Goal: Task Accomplishment & Management: Manage account settings

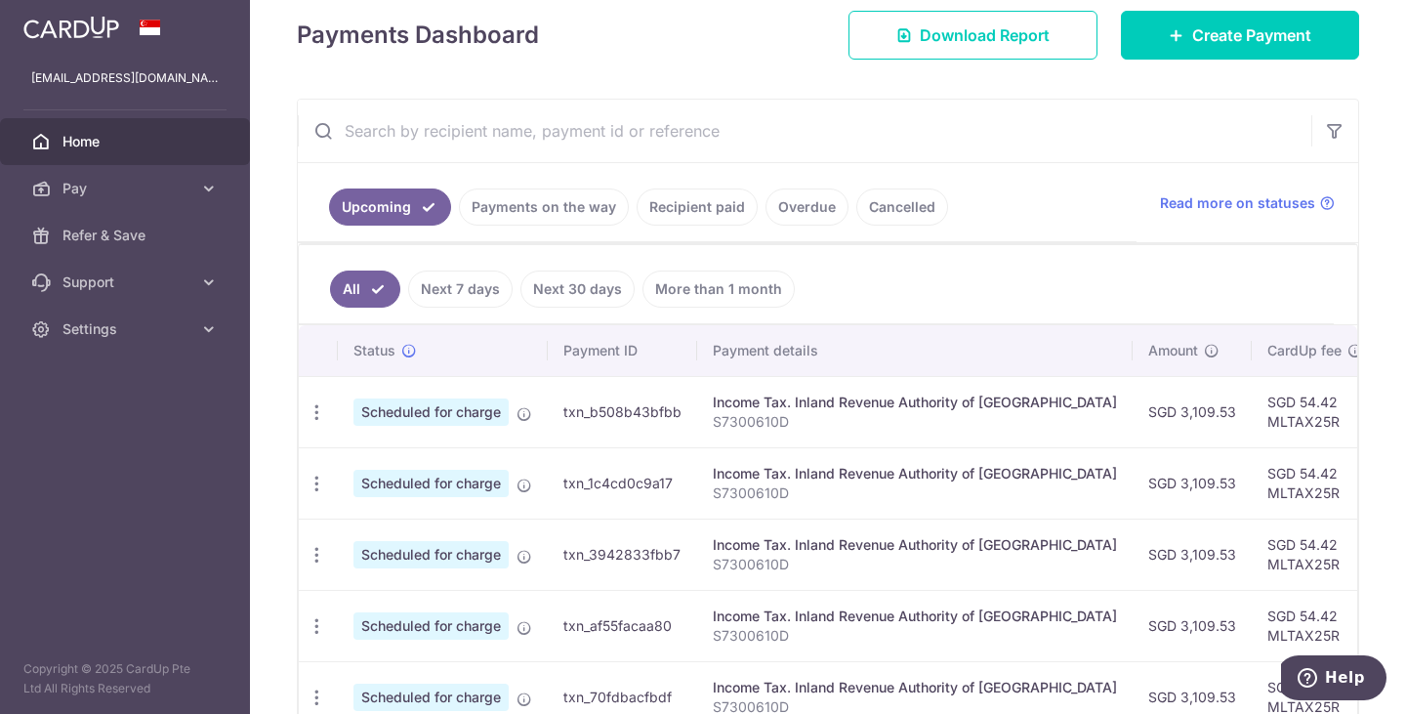
scroll to position [83, 0]
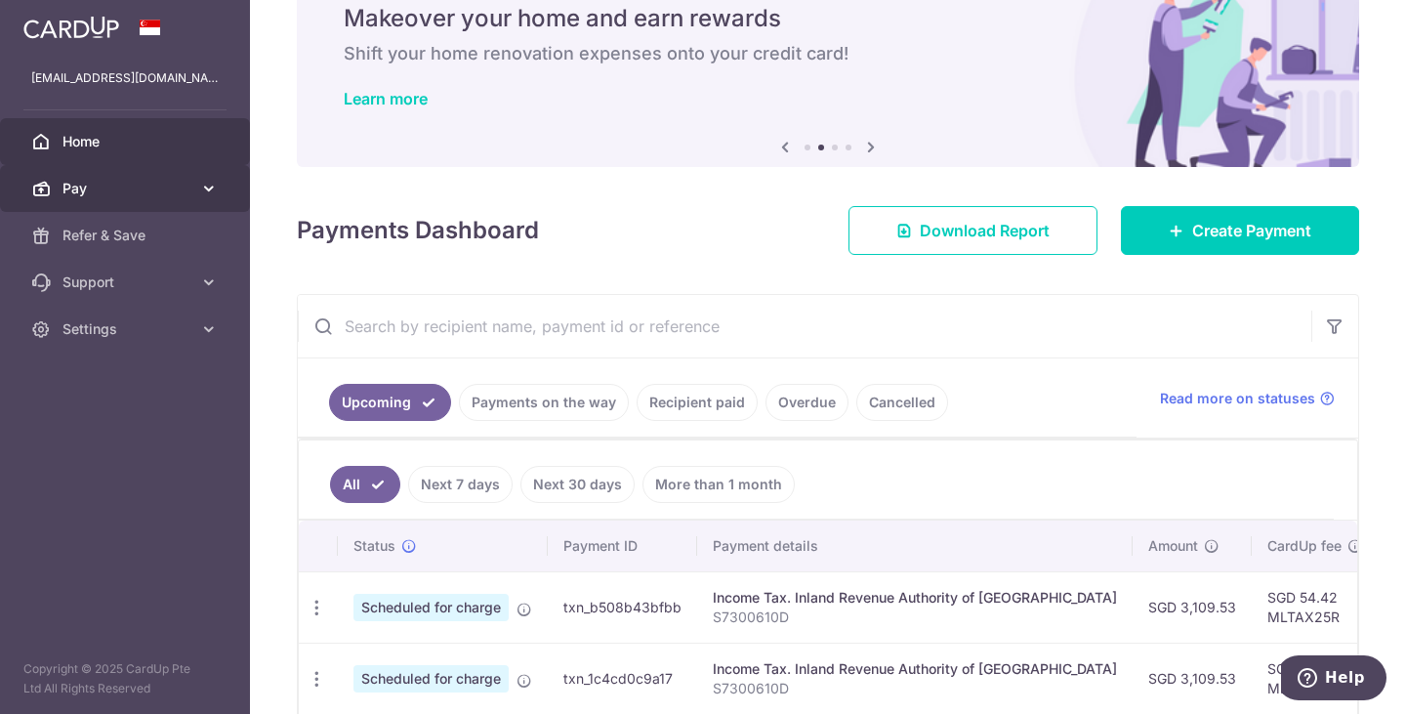
click at [207, 187] on icon at bounding box center [209, 189] width 20 height 20
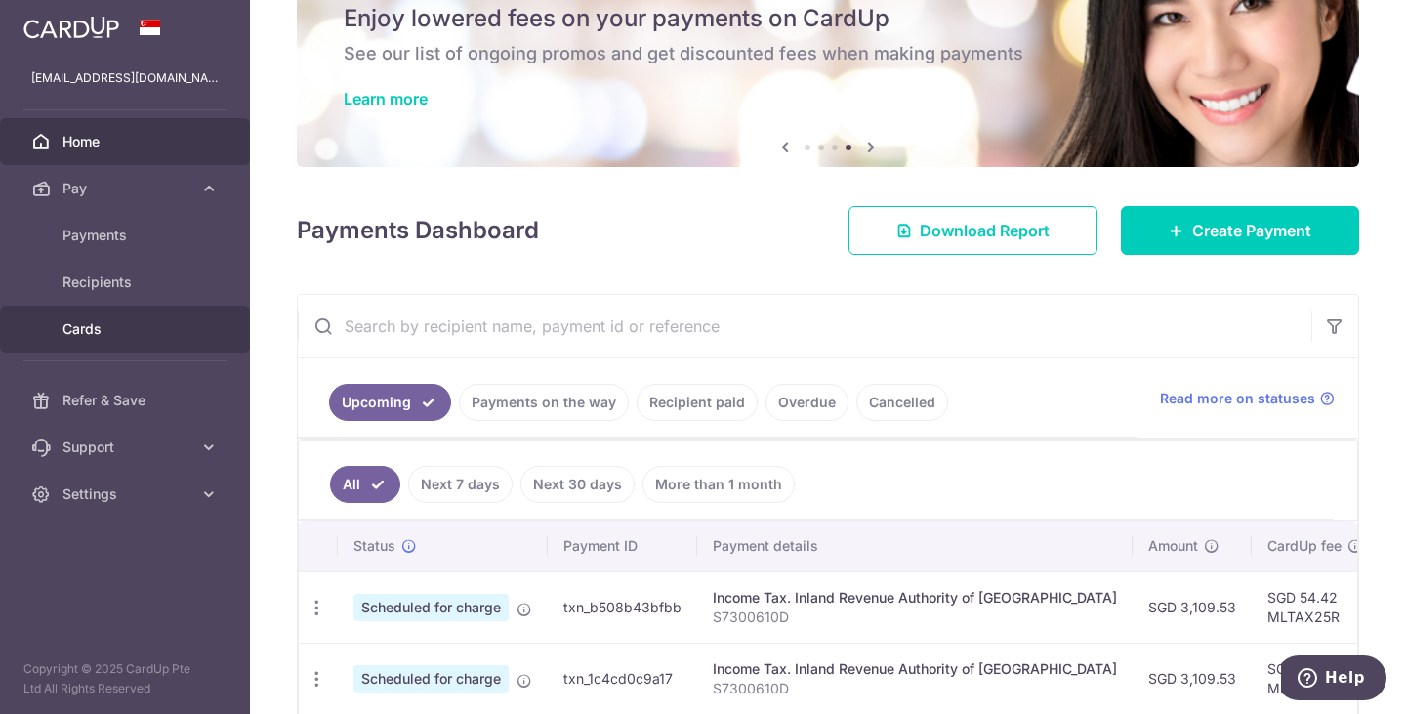
click at [106, 328] on span "Cards" at bounding box center [126, 329] width 129 height 20
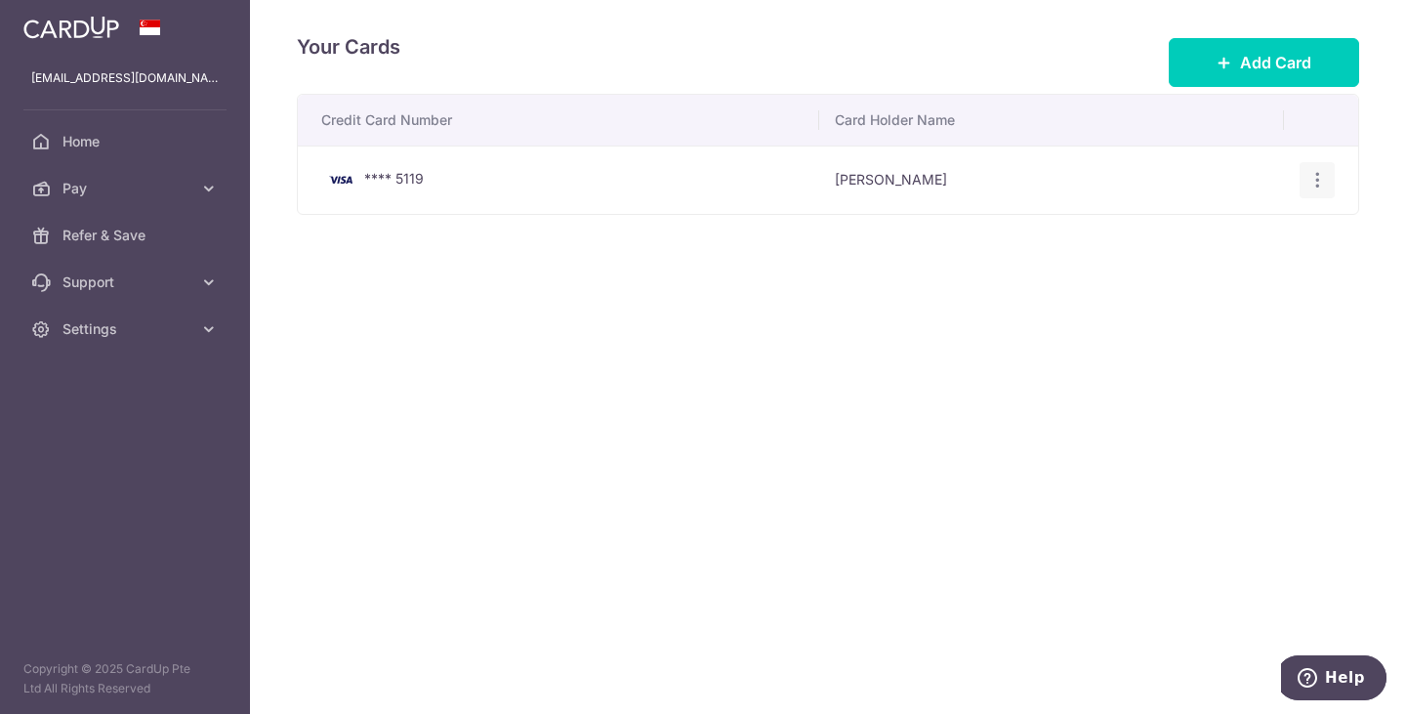
click at [1322, 181] on icon "button" at bounding box center [1317, 180] width 20 height 20
click at [1213, 279] on span "Delete" at bounding box center [1251, 280] width 133 height 23
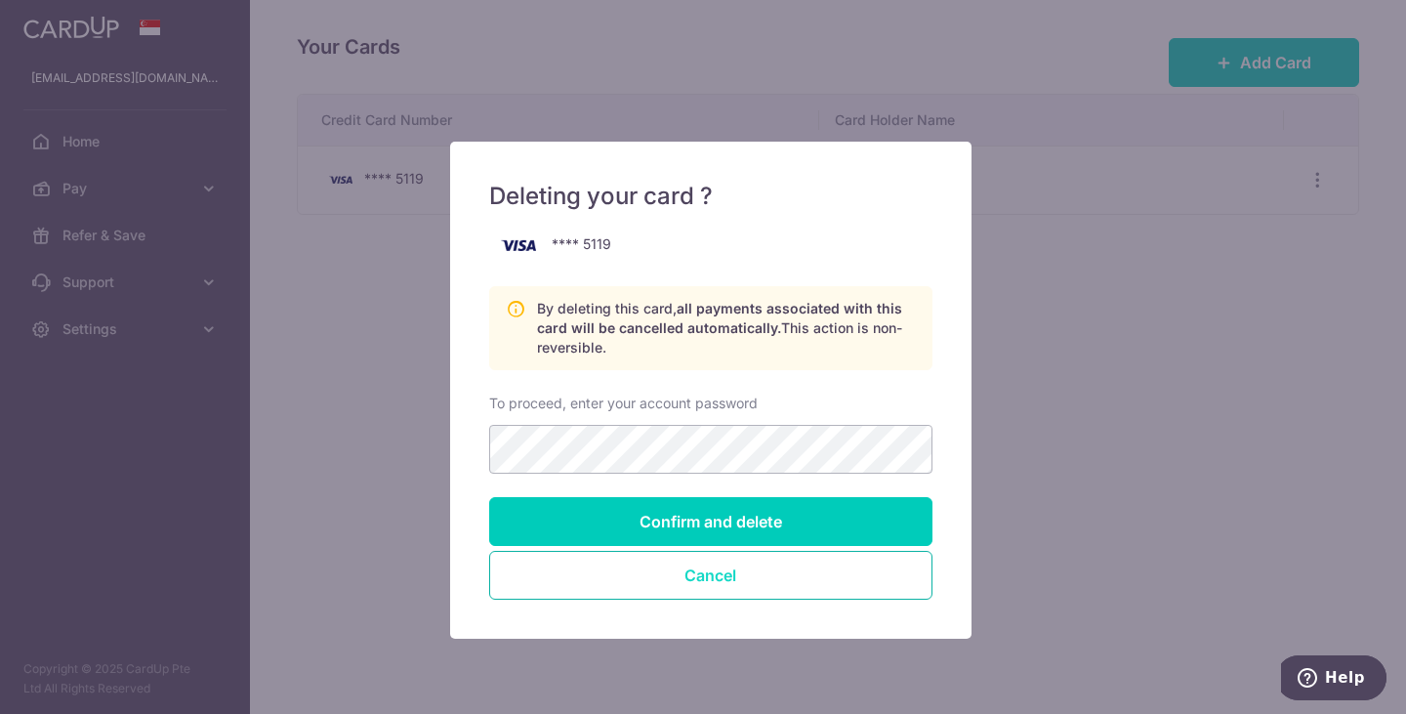
click at [716, 580] on button "Cancel" at bounding box center [710, 575] width 443 height 49
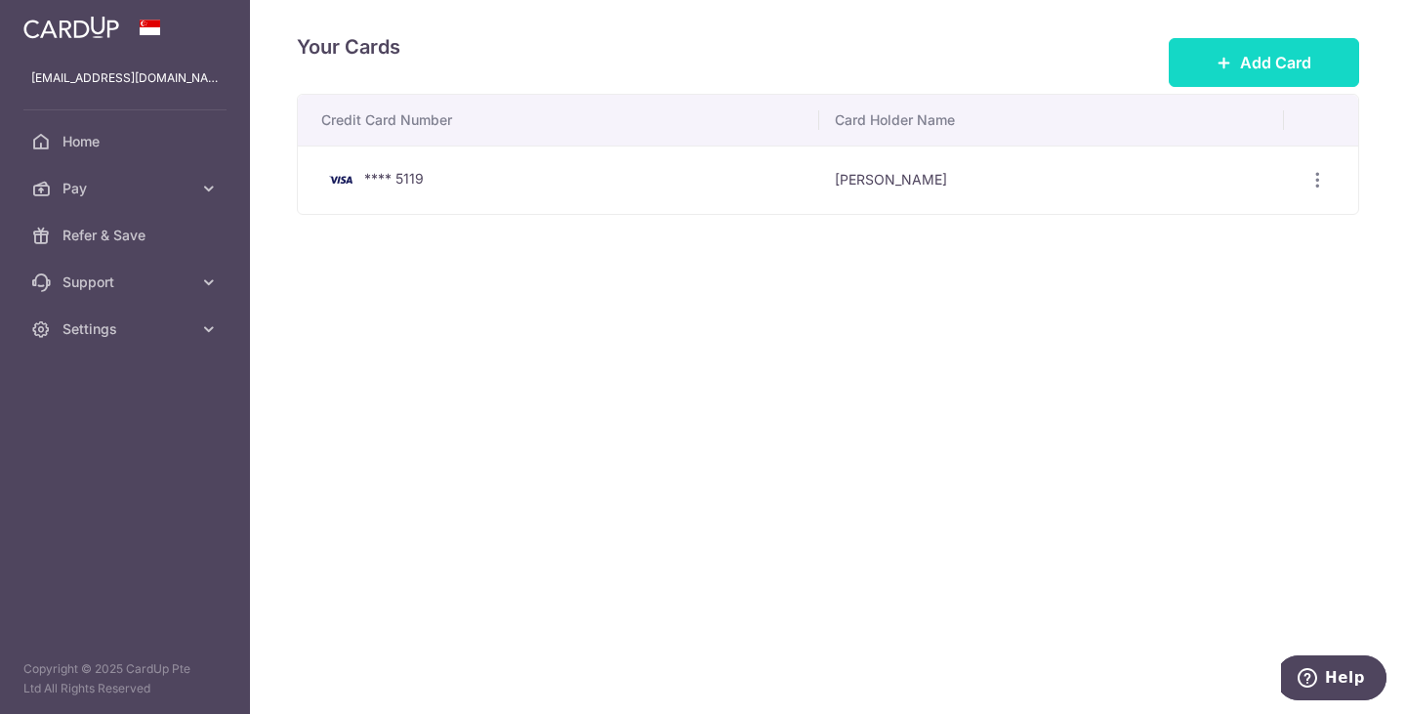
click at [1252, 52] on span "Add Card" at bounding box center [1275, 62] width 71 height 23
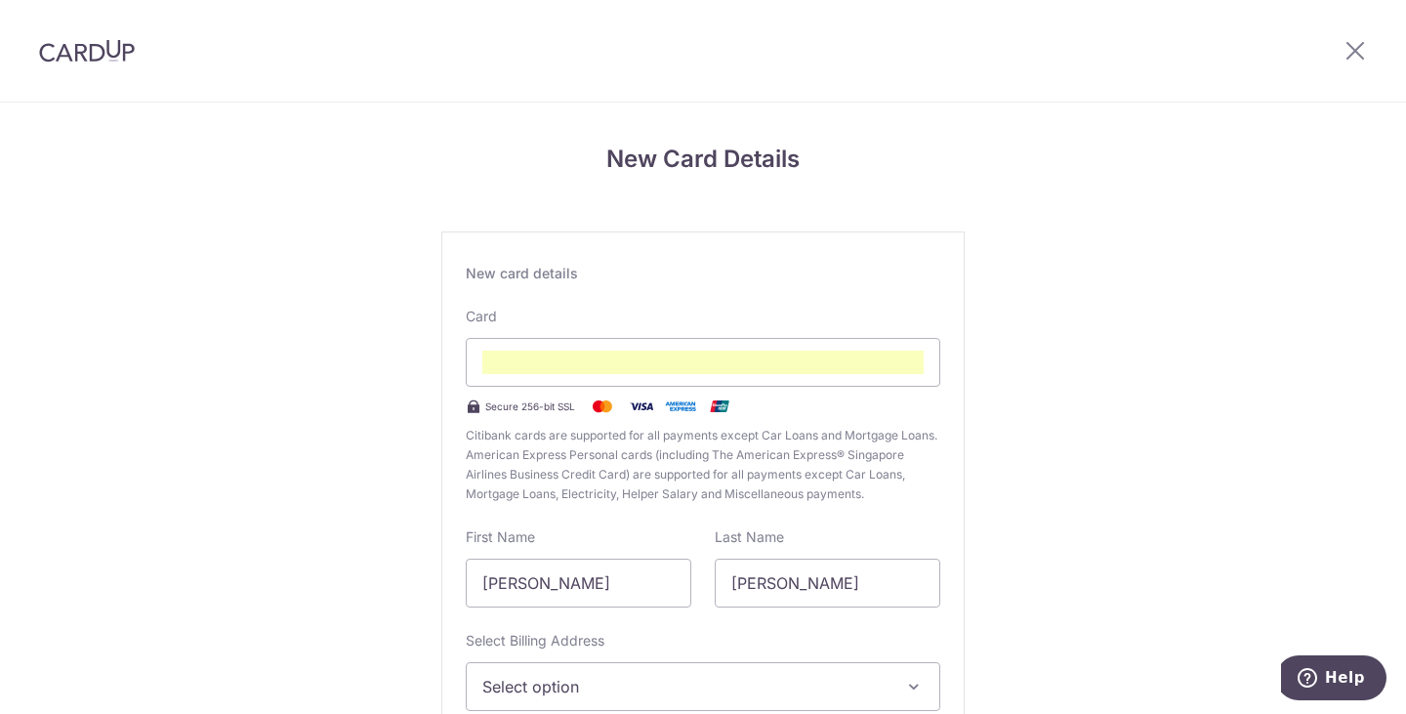
scroll to position [195, 0]
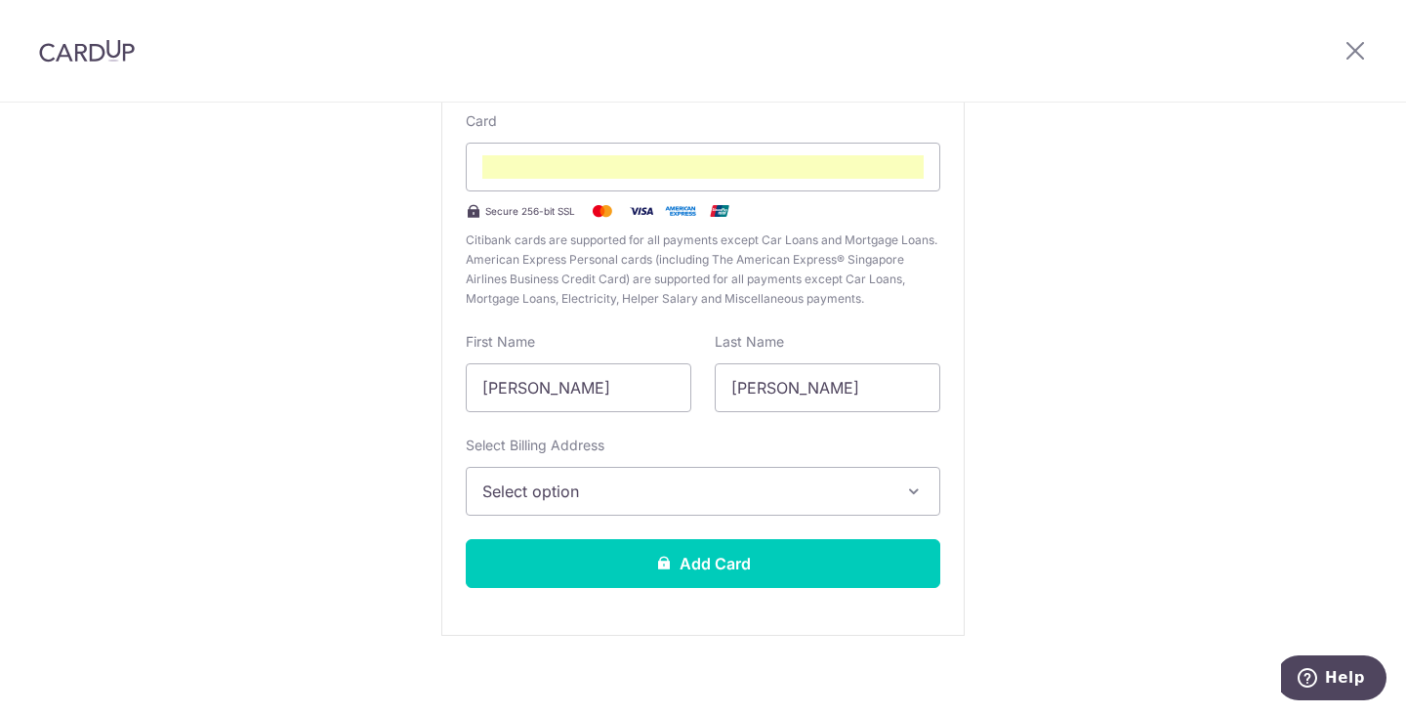
click at [679, 491] on span "Select option" at bounding box center [685, 490] width 406 height 23
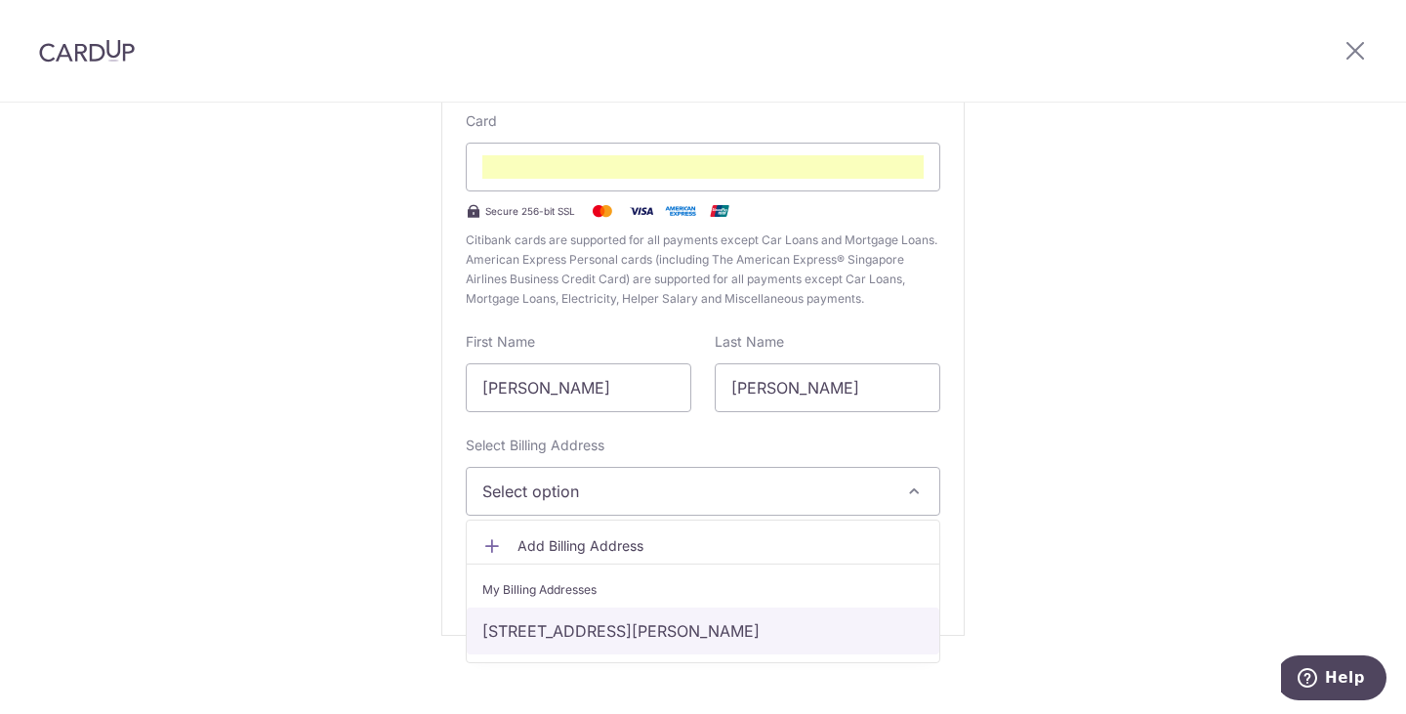
click at [685, 636] on link "128, Saint Patrick Road, 03-03, Singapore, Singapore-424210" at bounding box center [703, 630] width 472 height 47
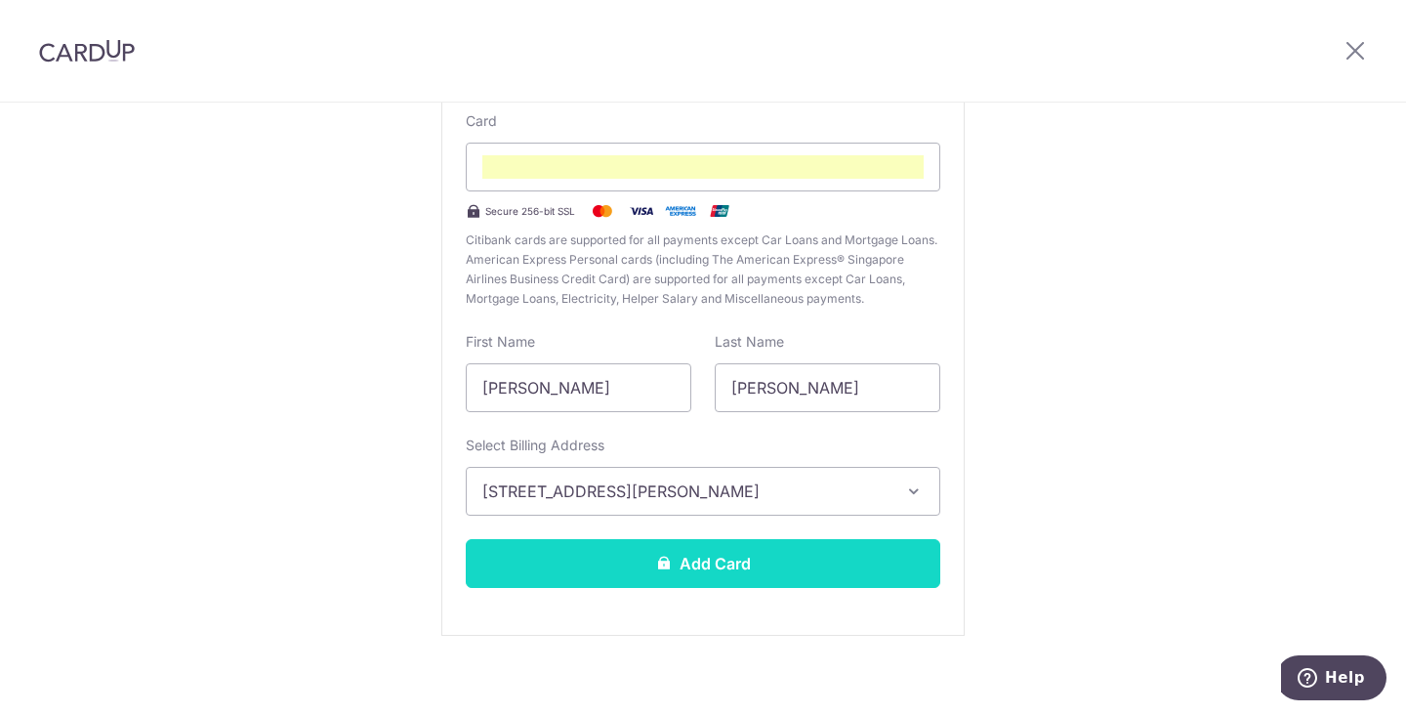
click at [717, 563] on button "Add Card" at bounding box center [703, 563] width 474 height 49
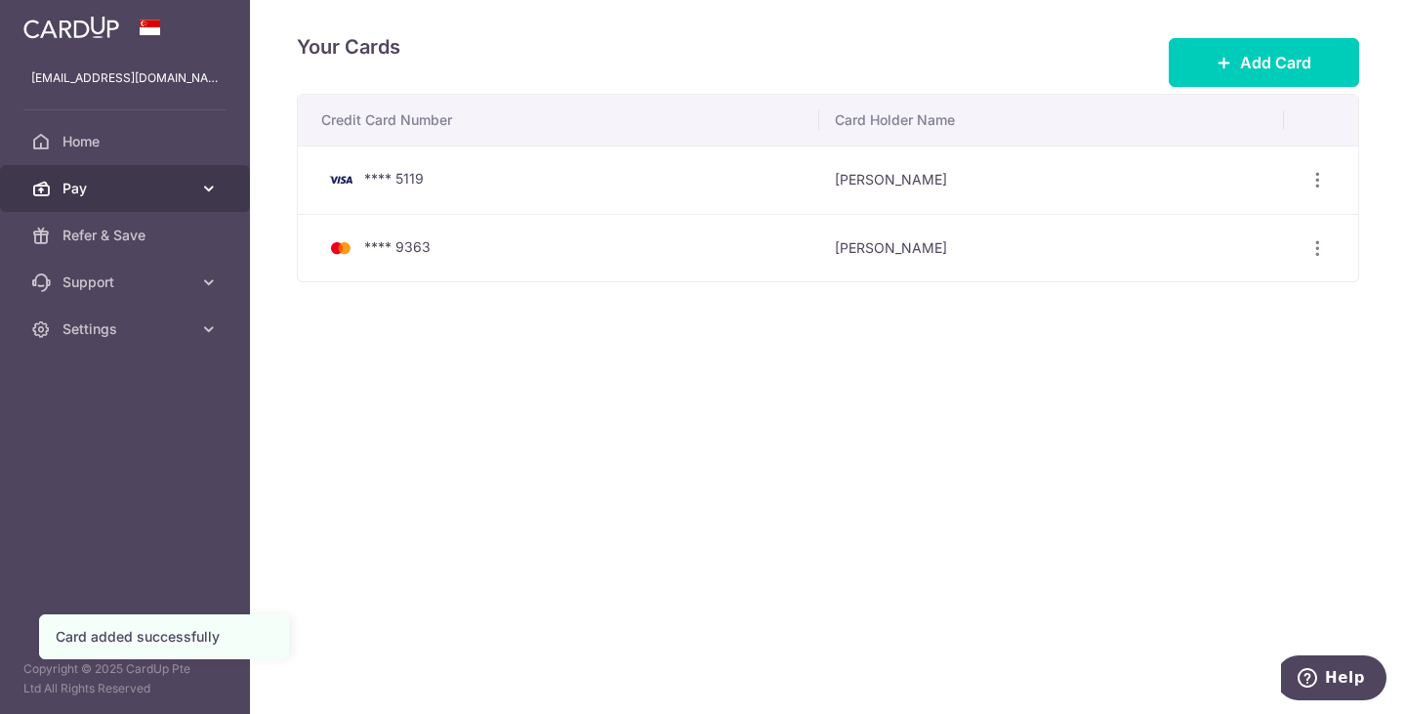
click at [212, 195] on icon at bounding box center [209, 189] width 20 height 20
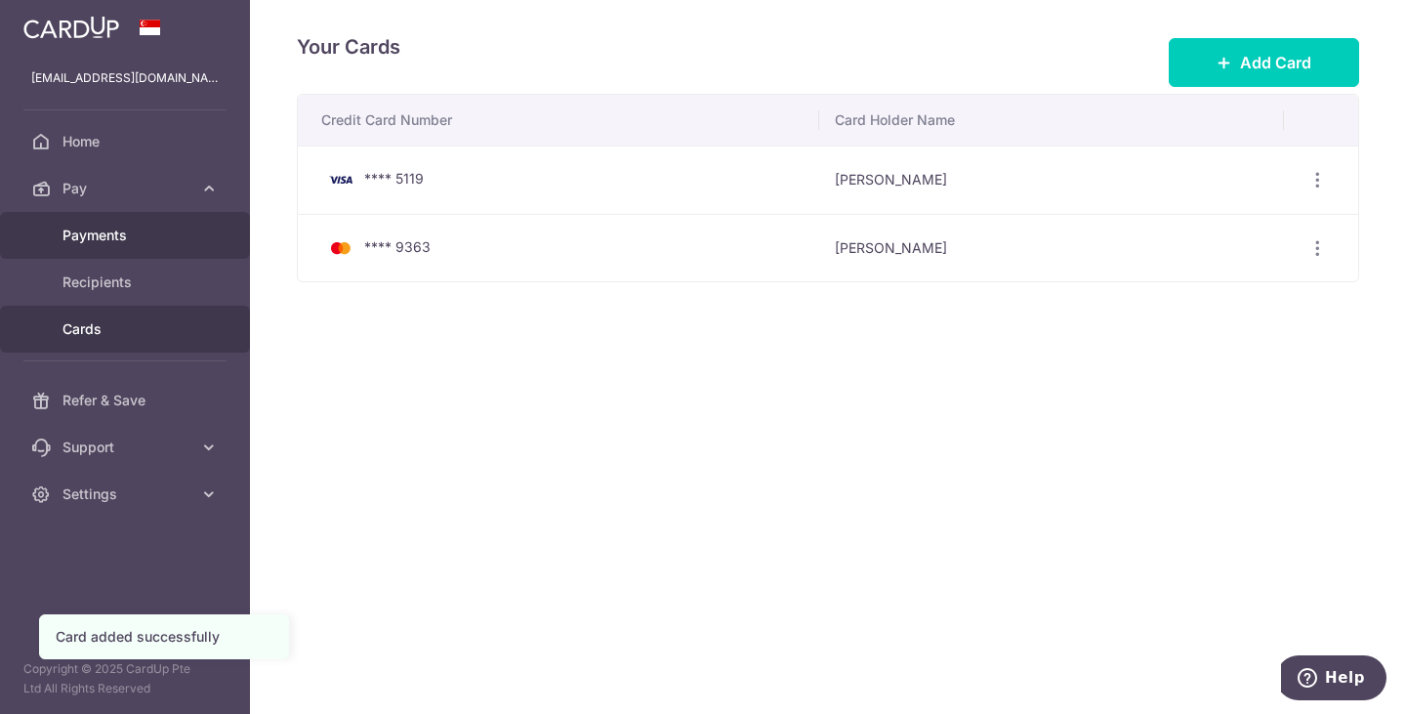
click at [116, 228] on span "Payments" at bounding box center [126, 235] width 129 height 20
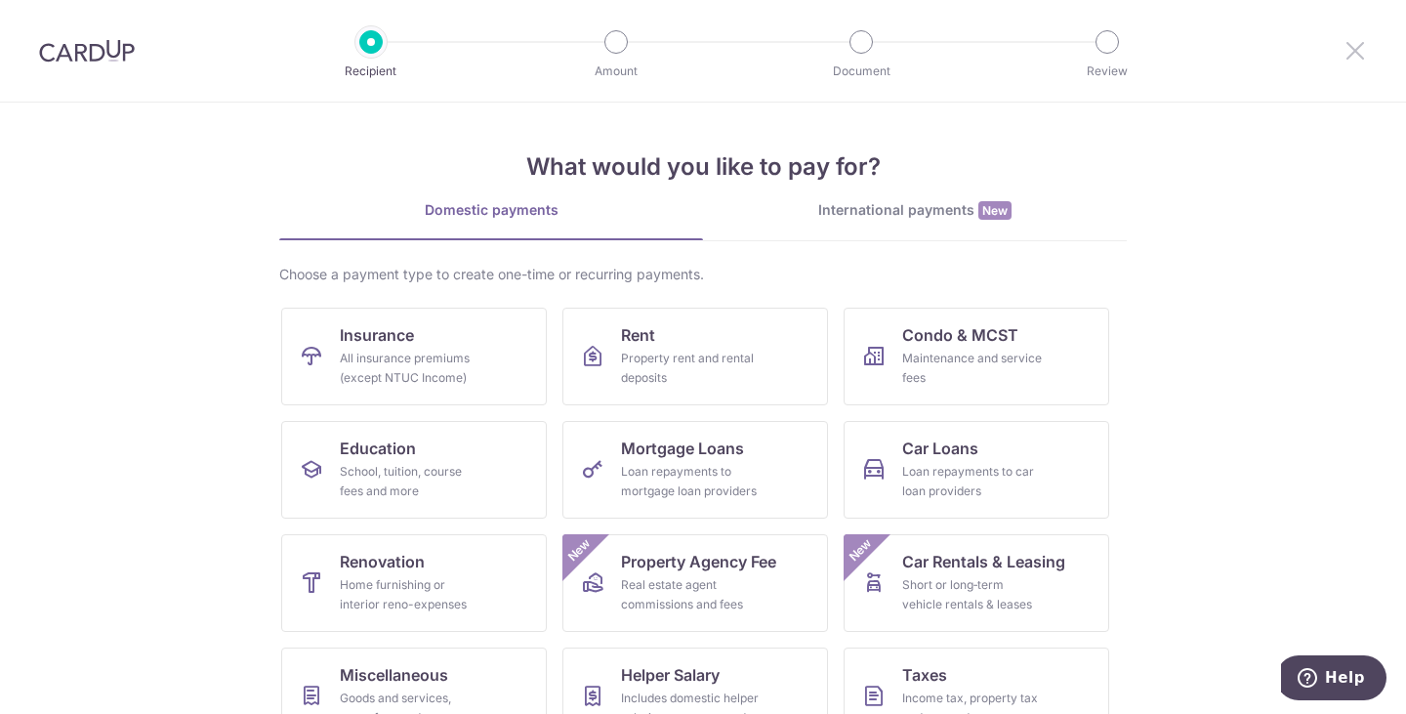
click at [1347, 49] on icon at bounding box center [1354, 50] width 23 height 24
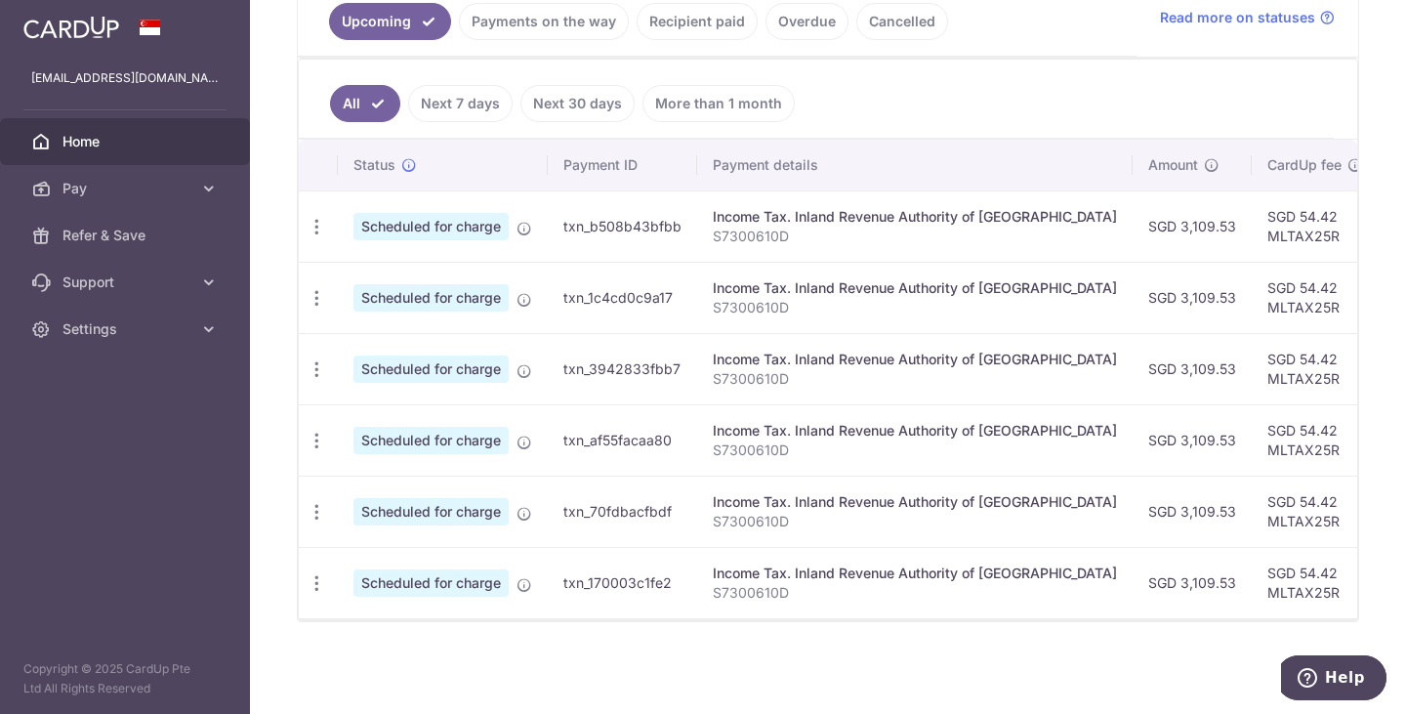
click at [79, 28] on img at bounding box center [71, 27] width 96 height 23
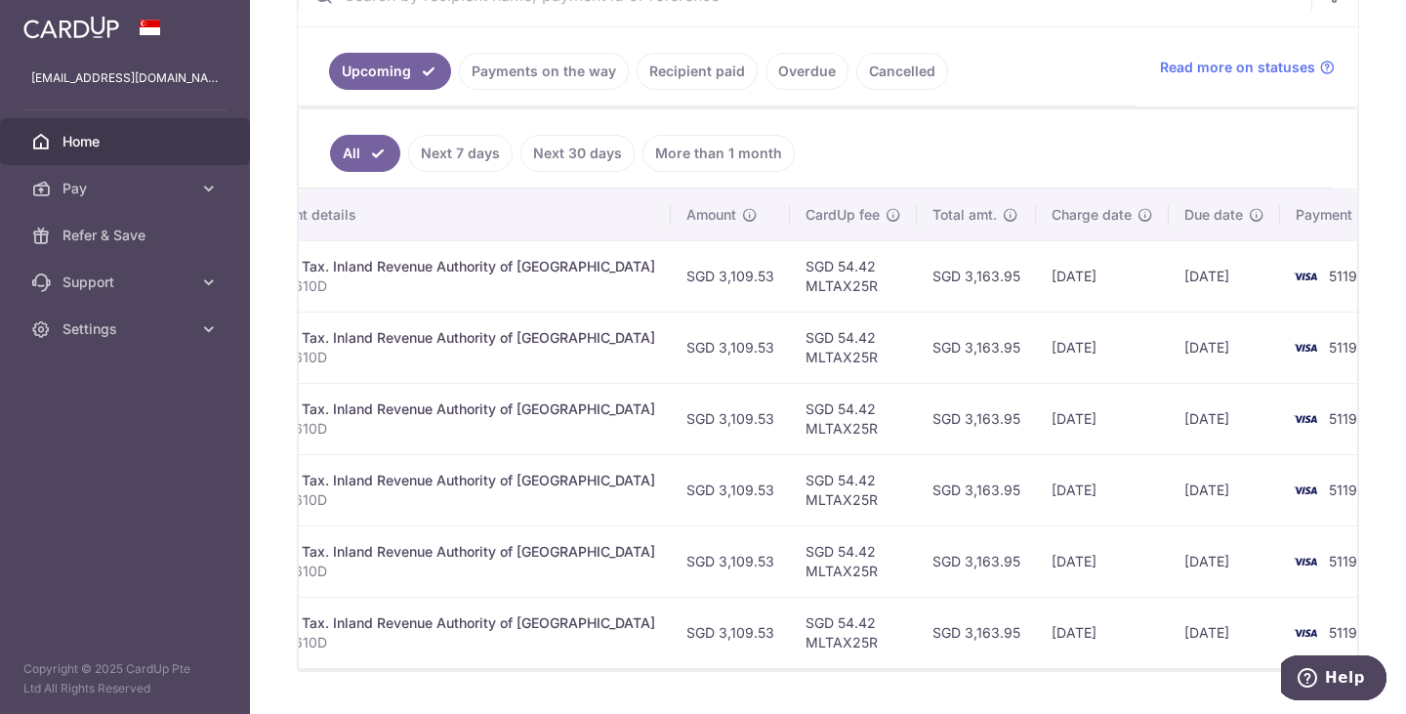
scroll to position [195, 0]
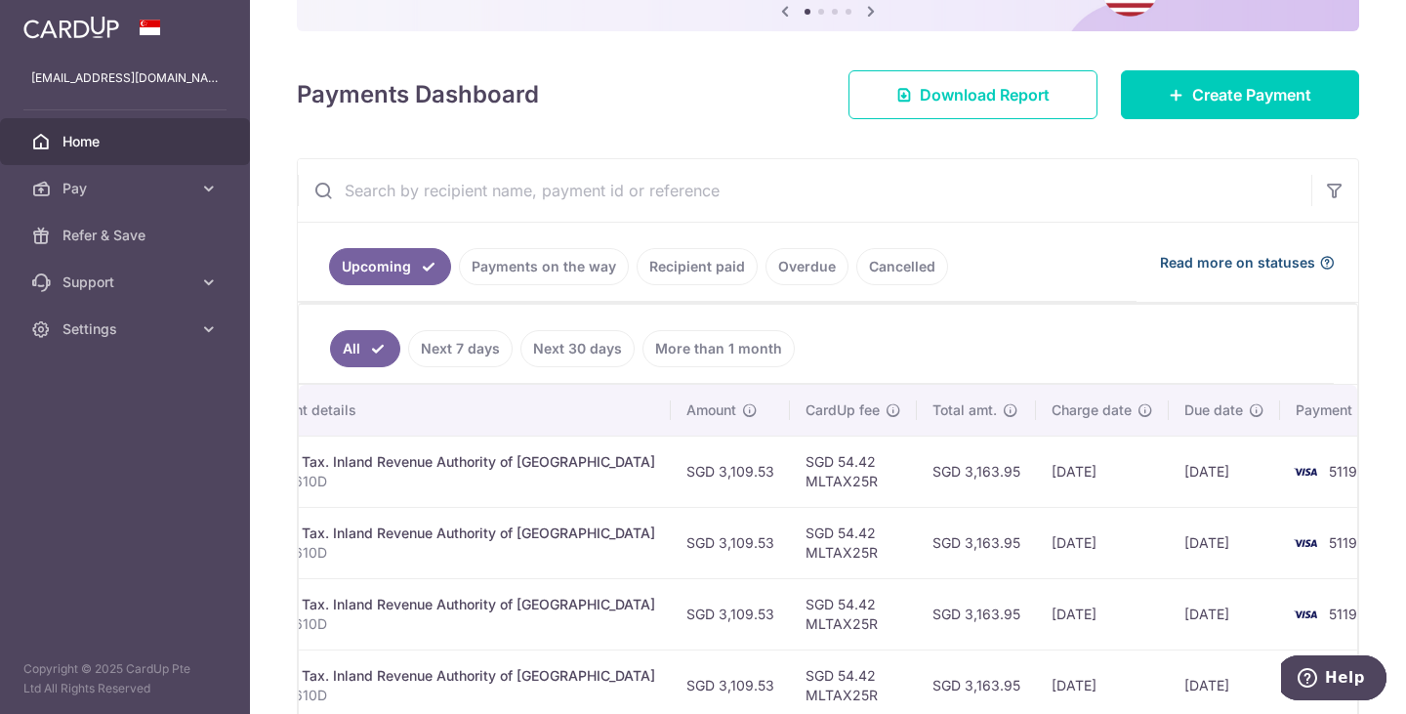
click at [1241, 263] on span "Read more on statuses" at bounding box center [1237, 263] width 155 height 20
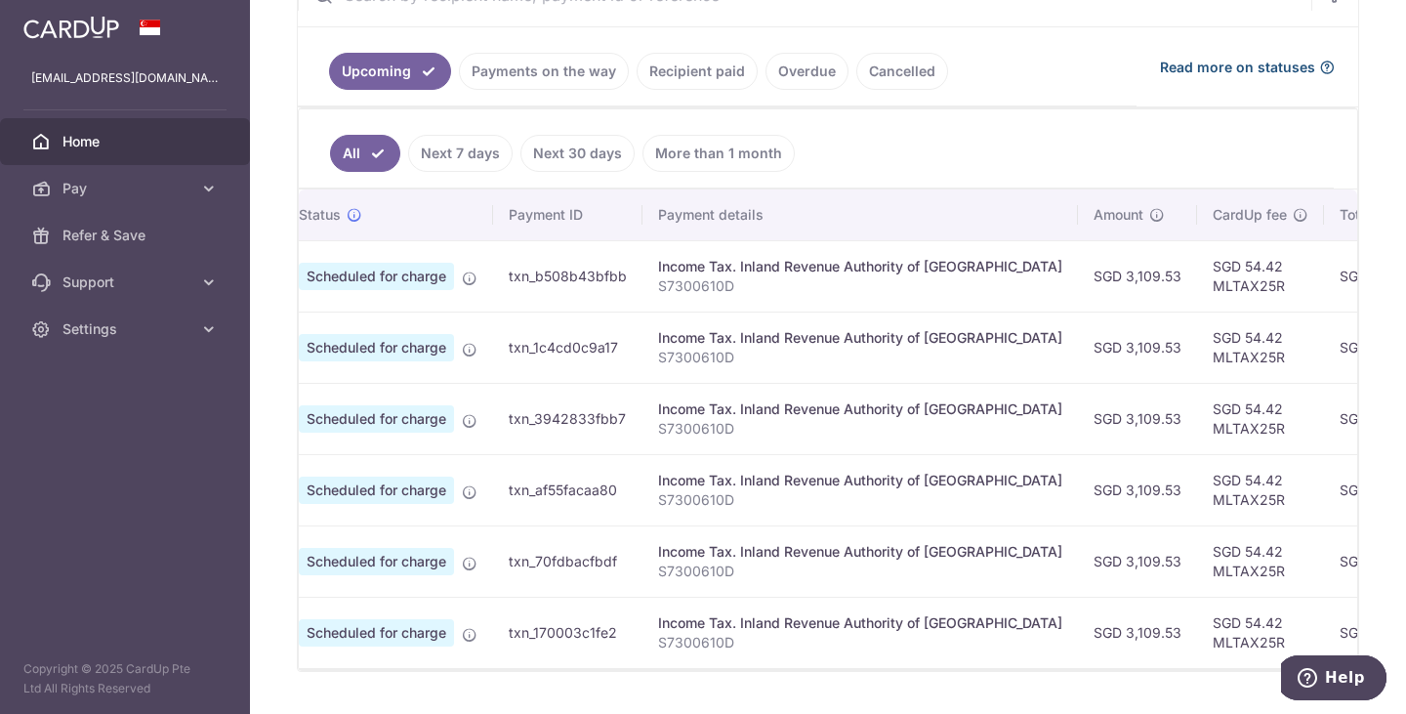
scroll to position [0, 0]
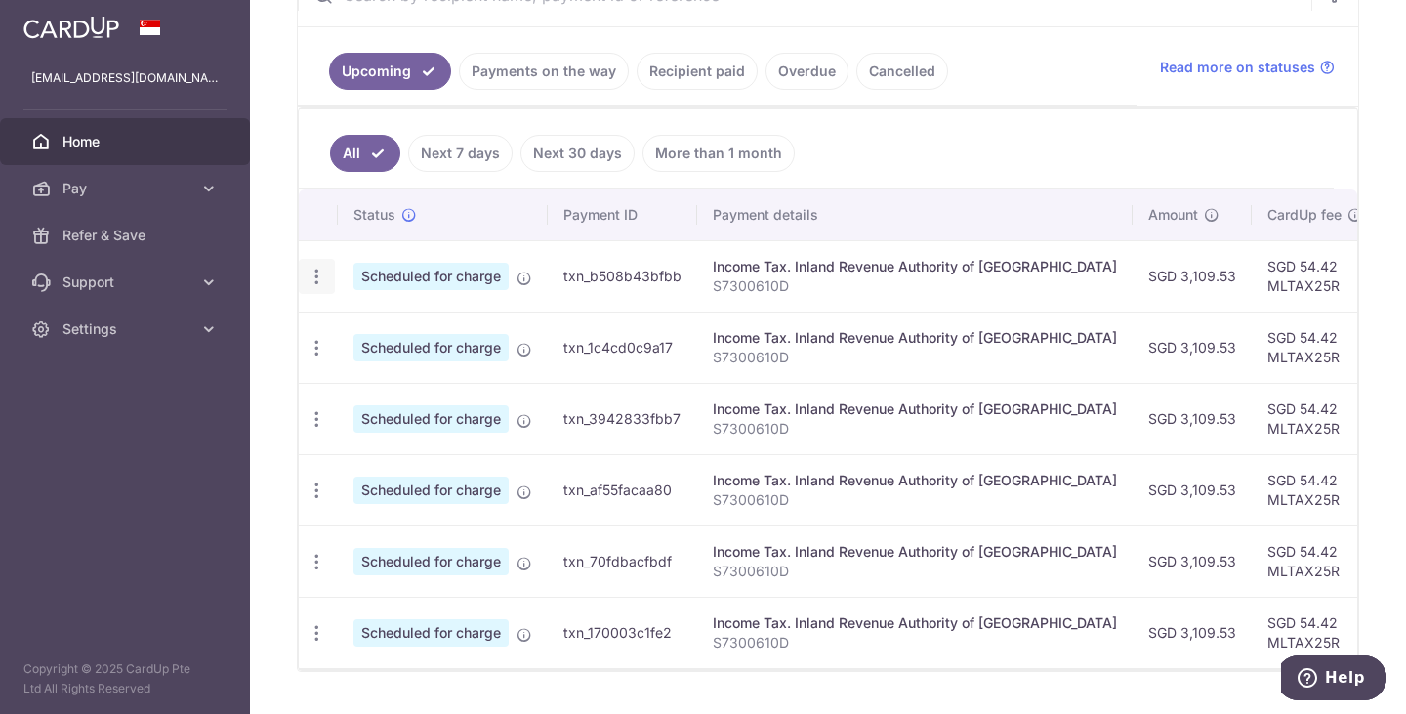
click at [315, 280] on icon "button" at bounding box center [316, 276] width 20 height 20
click at [420, 338] on span "Update payment" at bounding box center [420, 329] width 133 height 23
radio input "true"
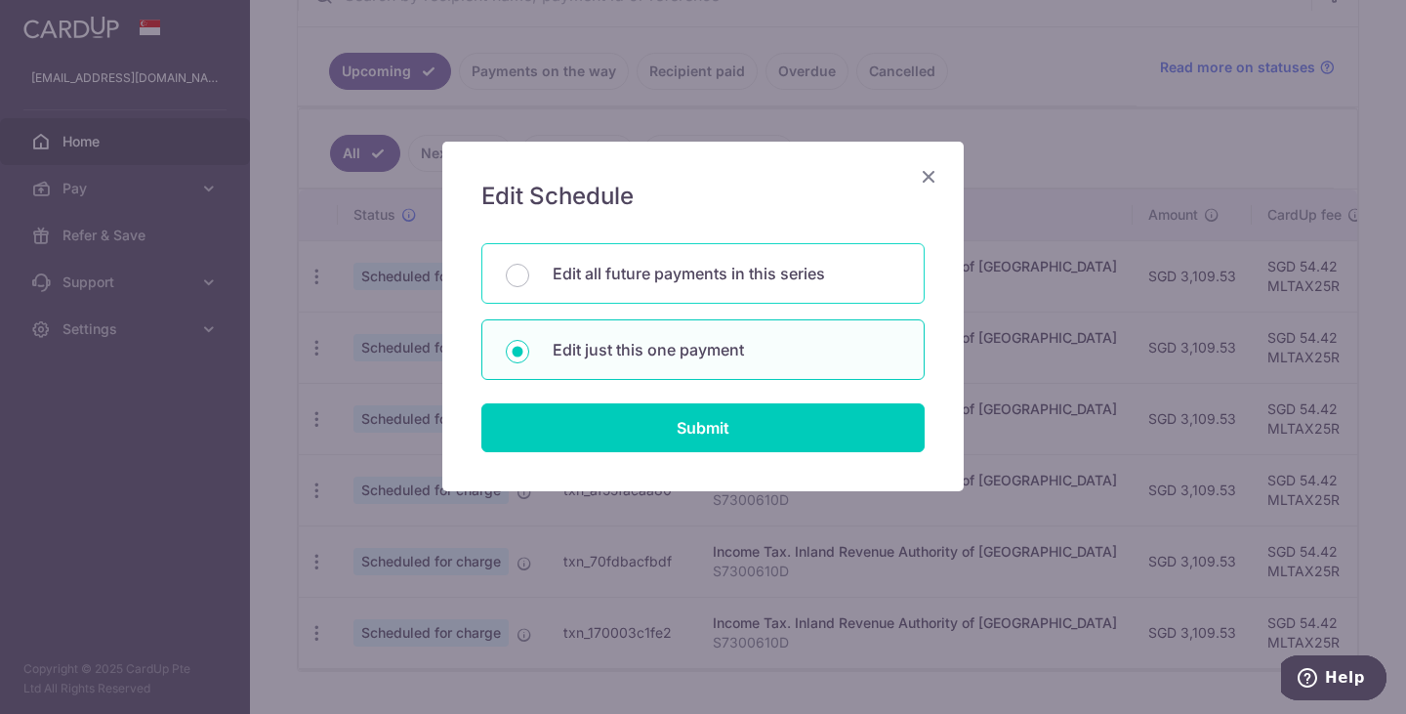
click at [526, 282] on input "Edit all future payments in this series" at bounding box center [517, 275] width 23 height 23
radio input "true"
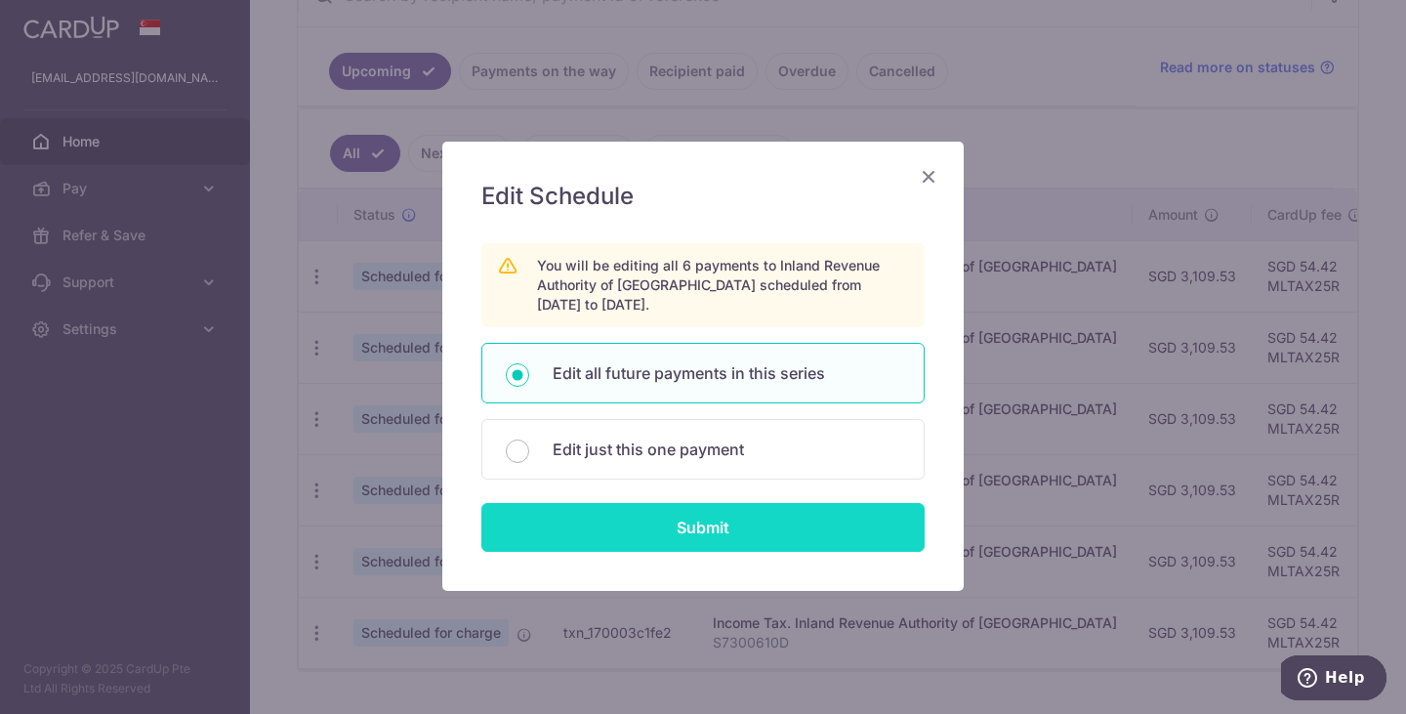
click at [703, 529] on input "Submit" at bounding box center [702, 527] width 443 height 49
radio input "true"
type input "3,109.53"
type input "S7300610D"
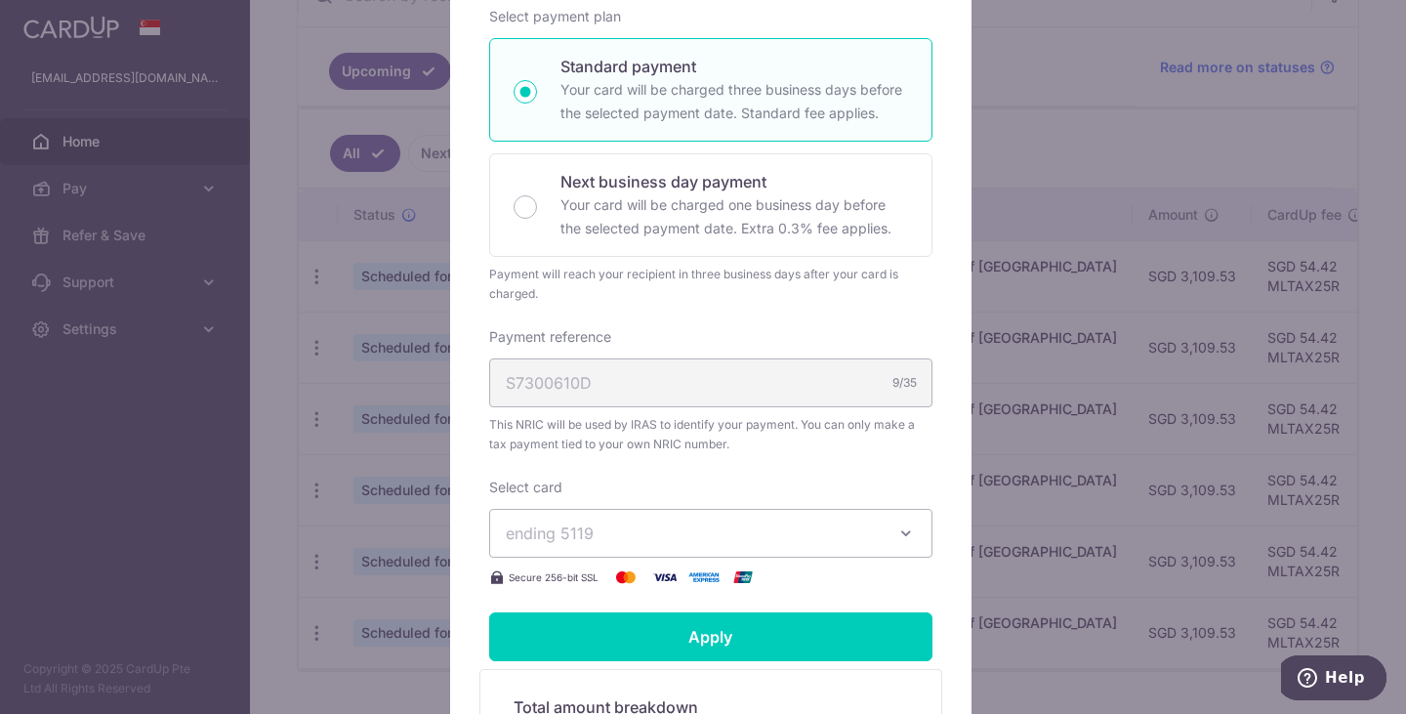
scroll to position [586, 0]
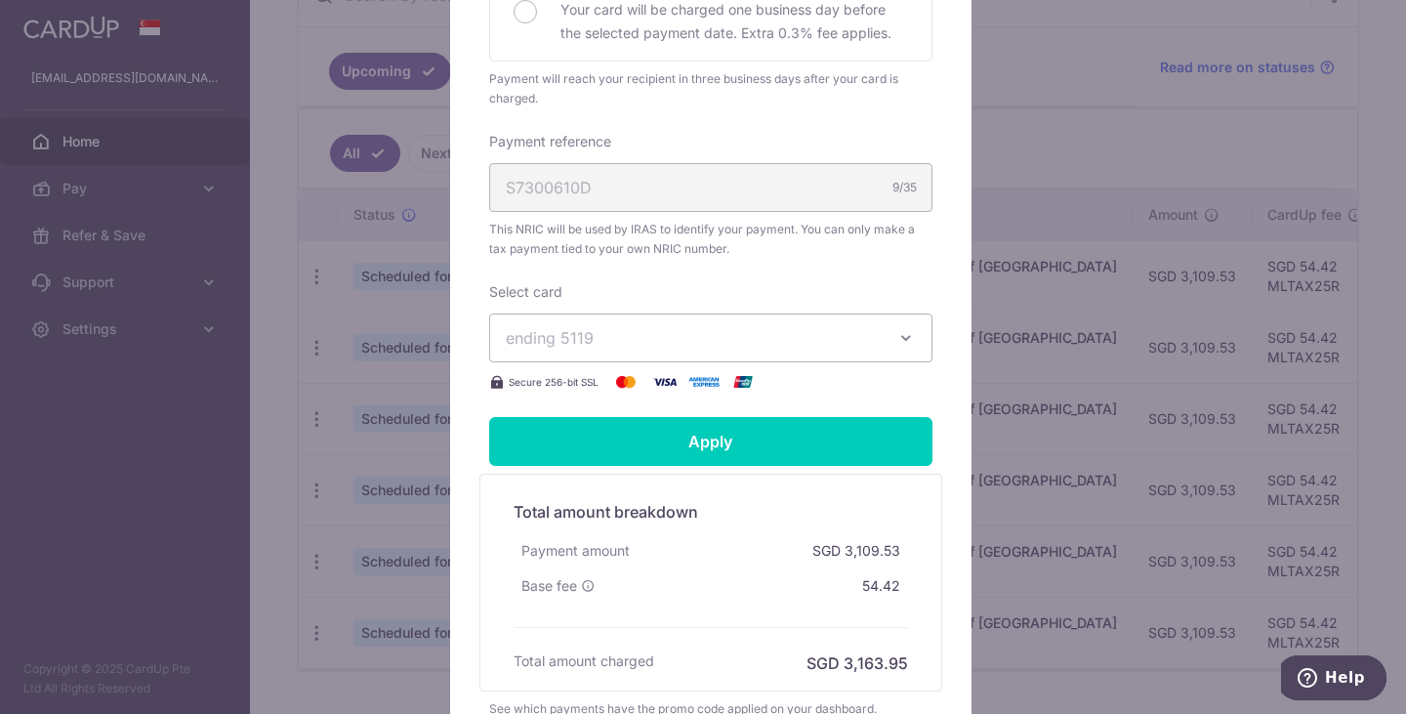
click at [896, 339] on icon "button" at bounding box center [906, 338] width 20 height 20
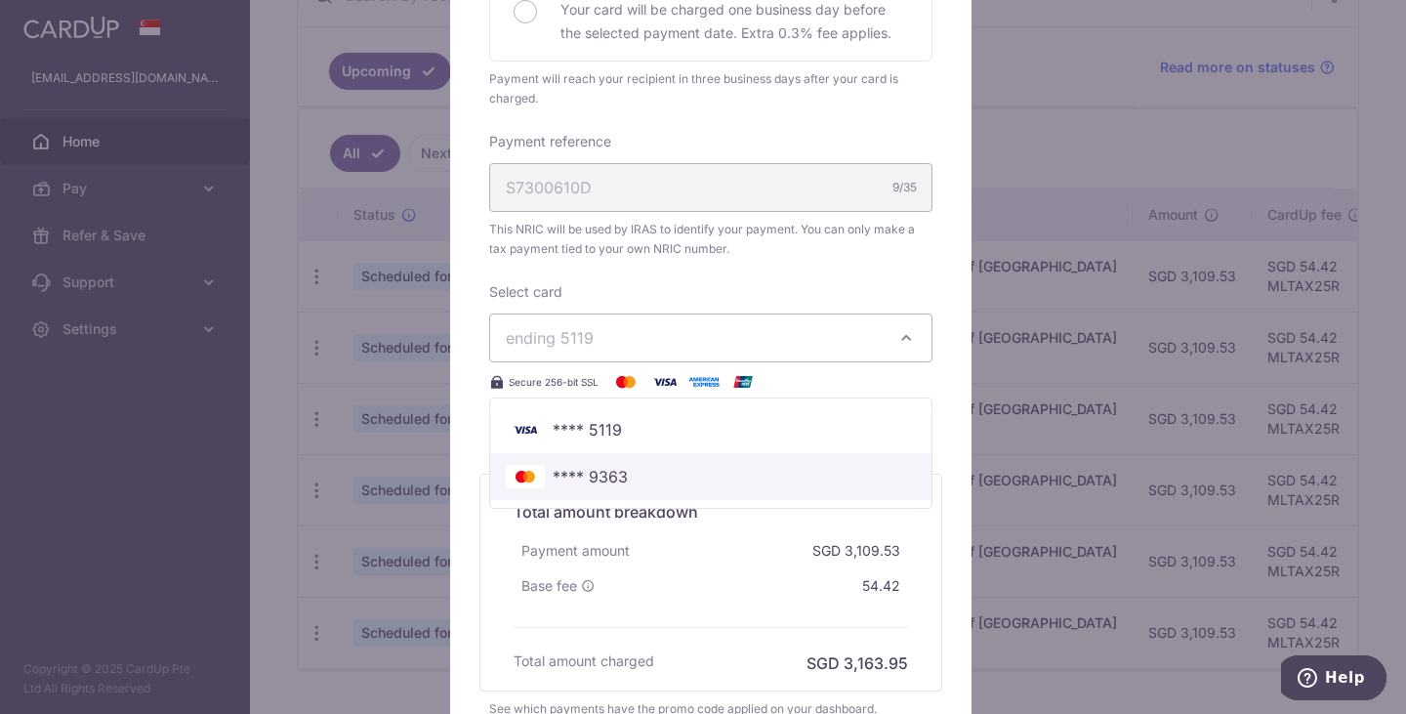
click at [601, 479] on span "**** 9363" at bounding box center [589, 476] width 75 height 23
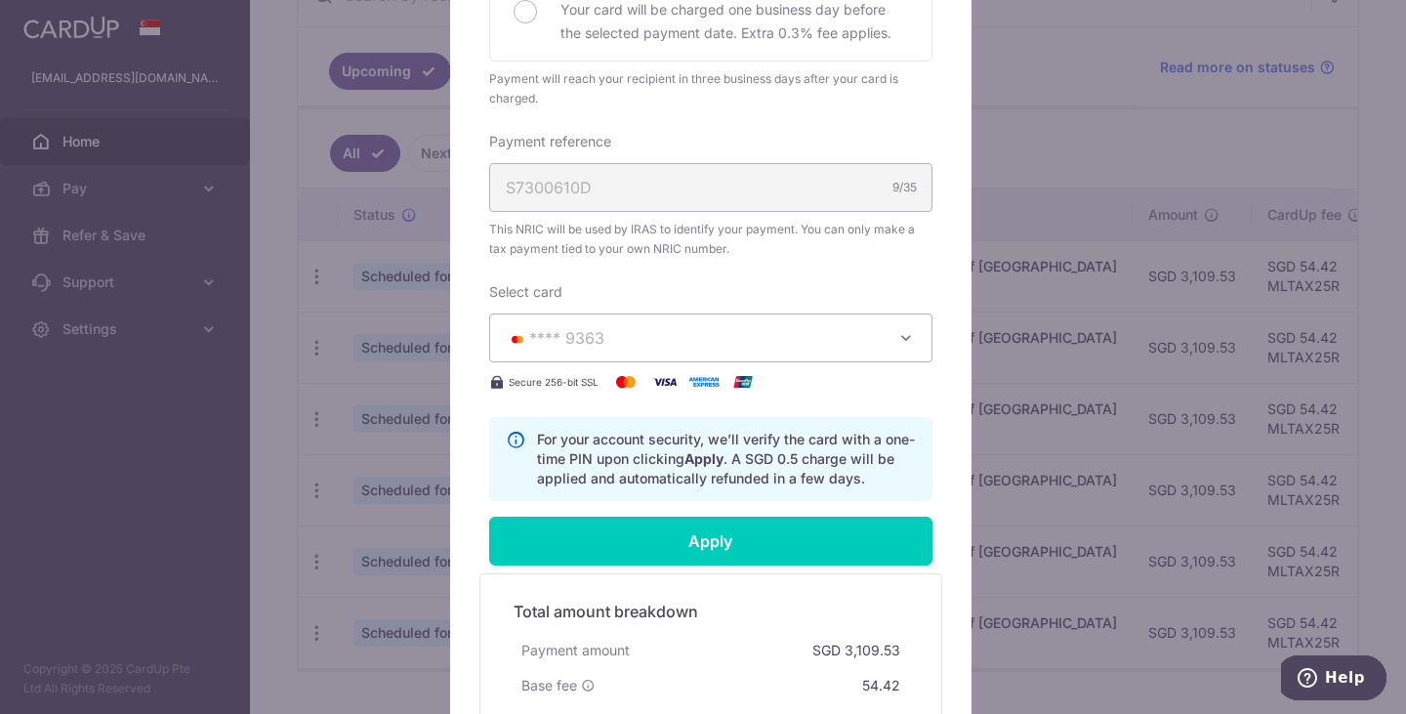
scroll to position [683, 0]
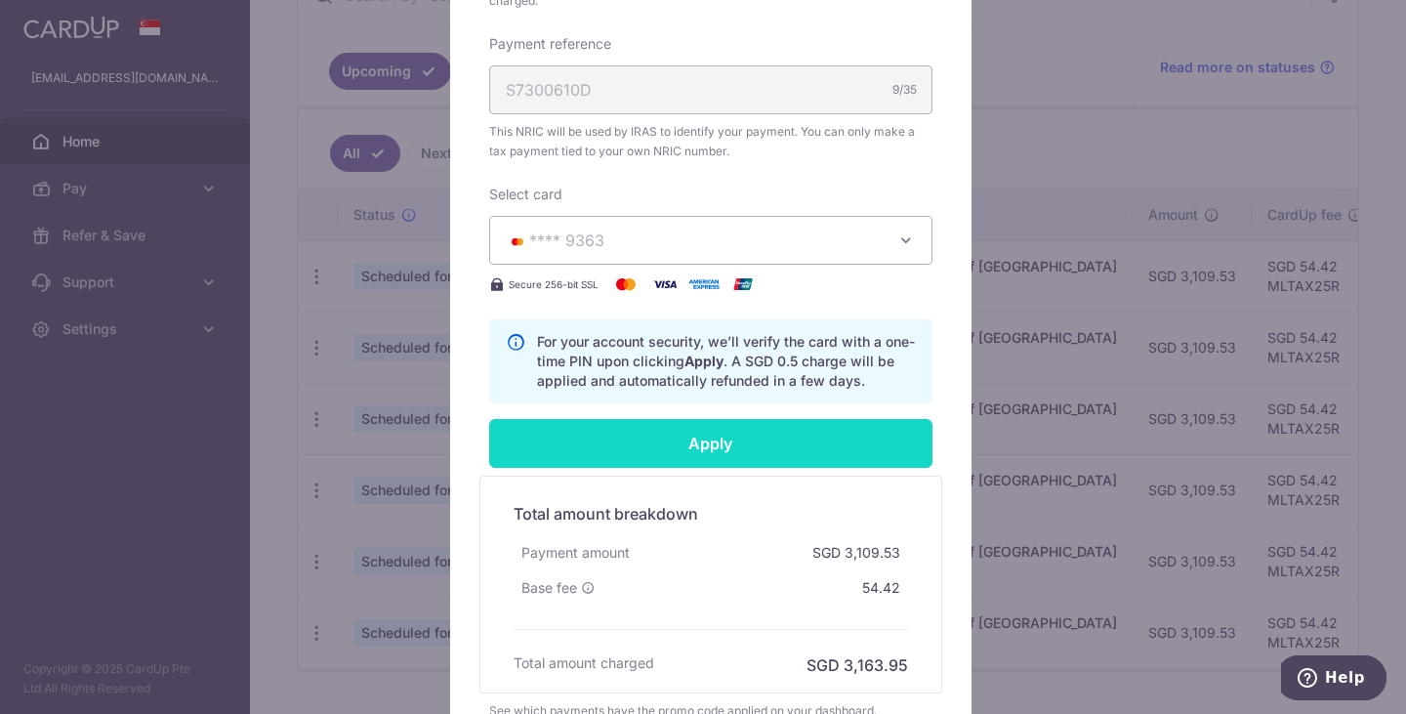
click at [686, 443] on input "Apply" at bounding box center [710, 443] width 443 height 49
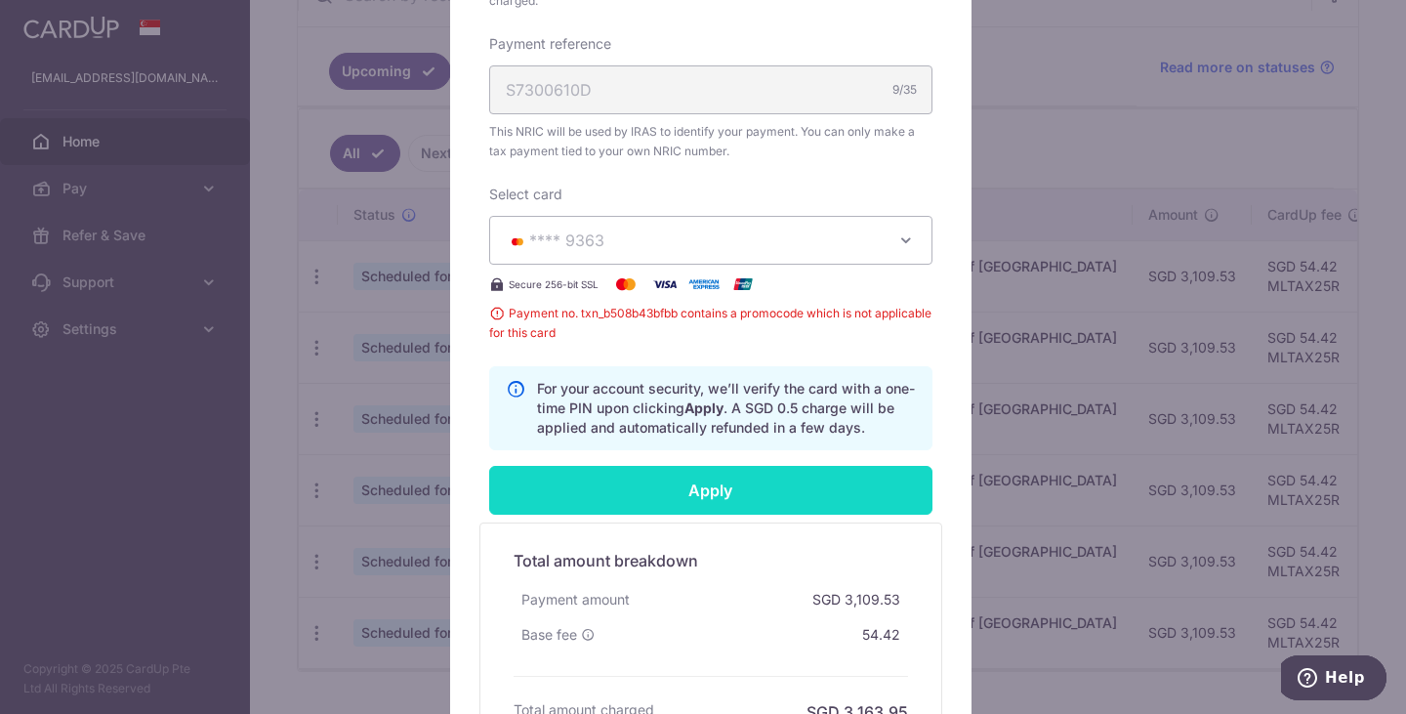
click at [695, 485] on input "Apply" at bounding box center [710, 490] width 443 height 49
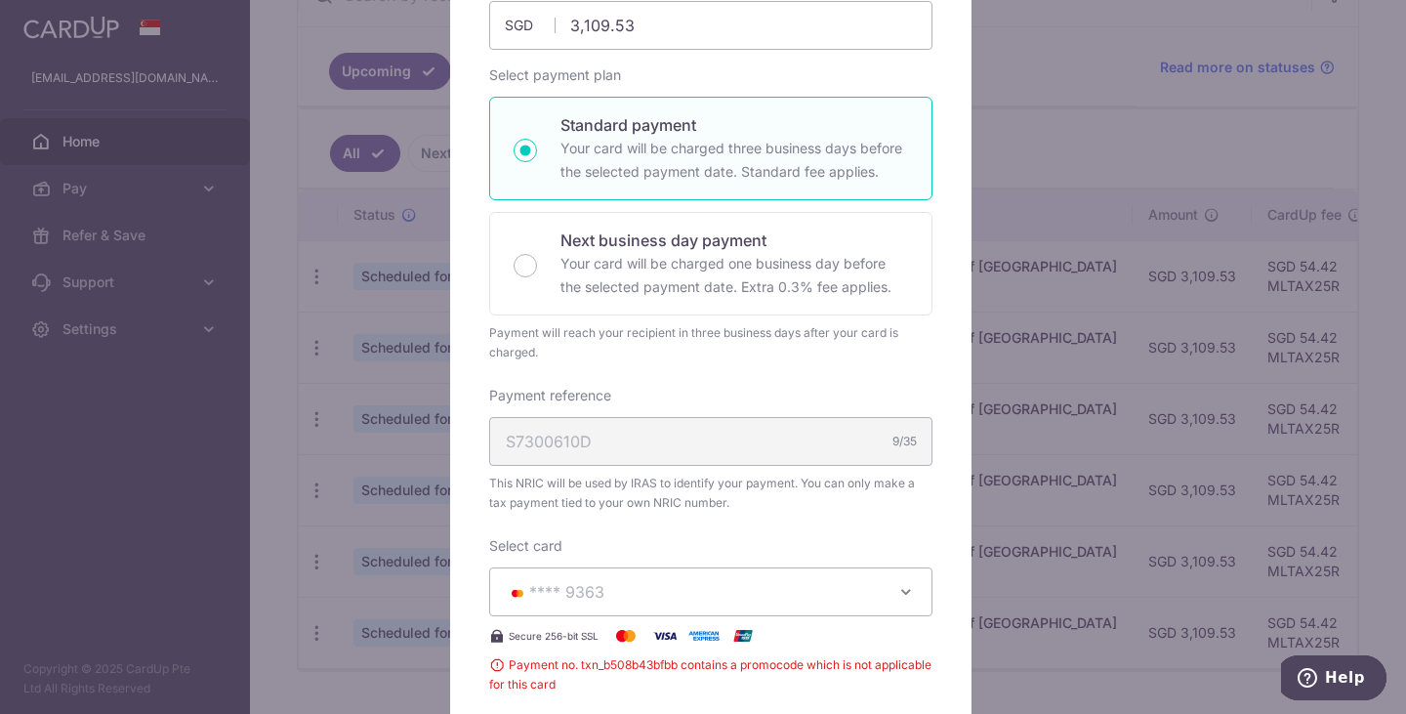
scroll to position [39, 0]
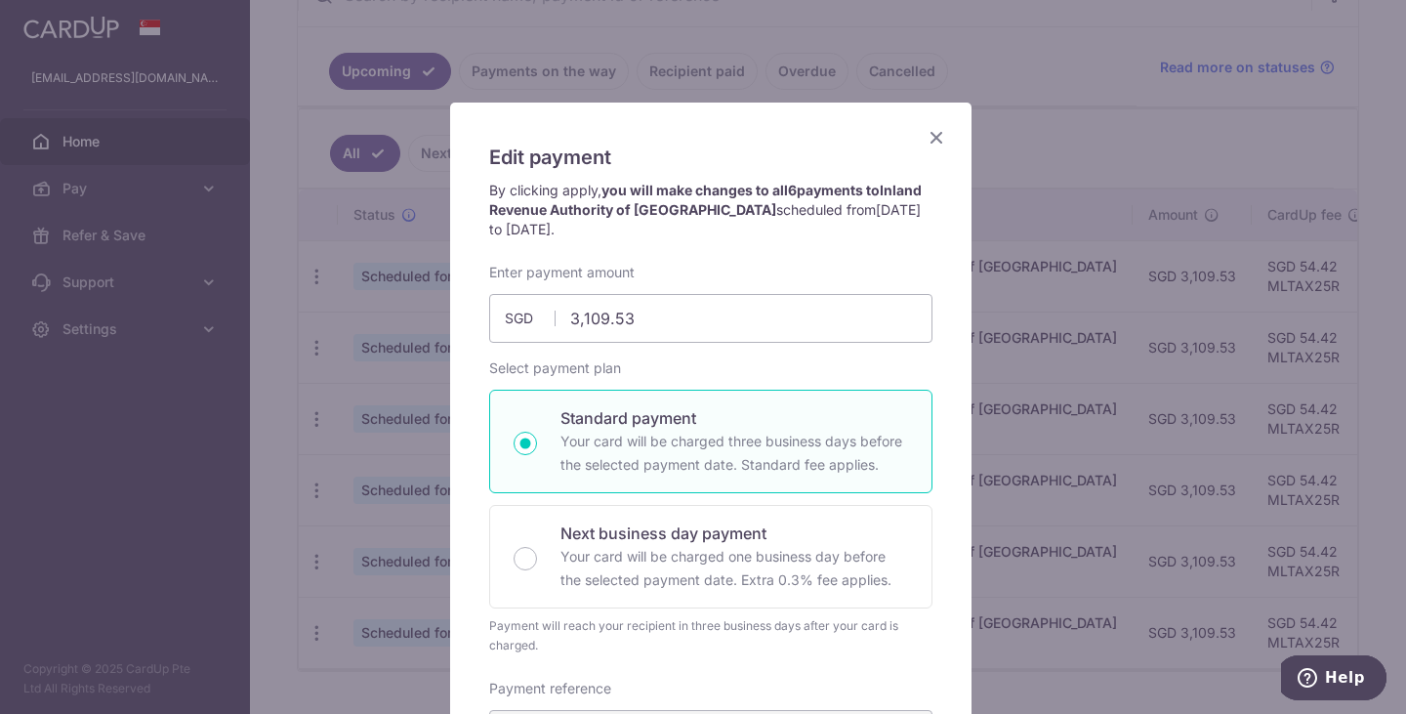
click at [924, 142] on icon "Close" at bounding box center [935, 137] width 23 height 24
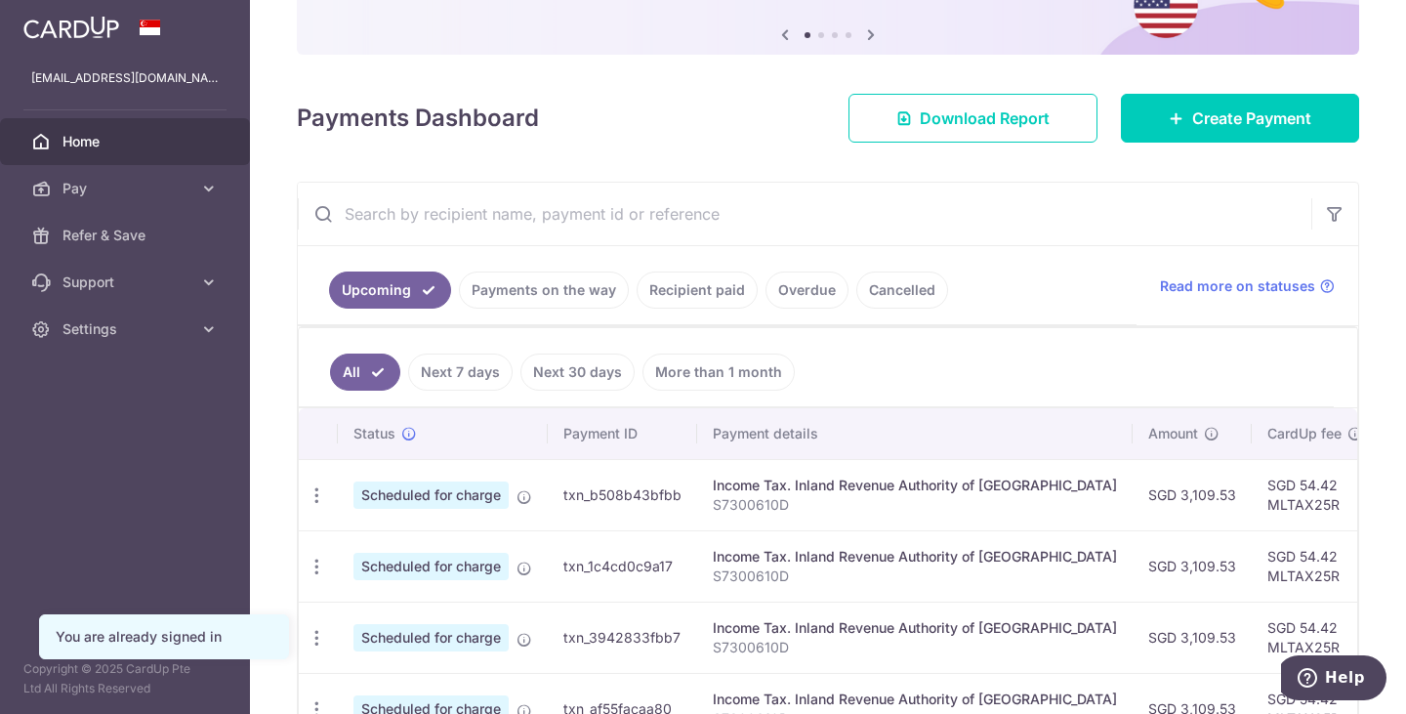
scroll to position [390, 0]
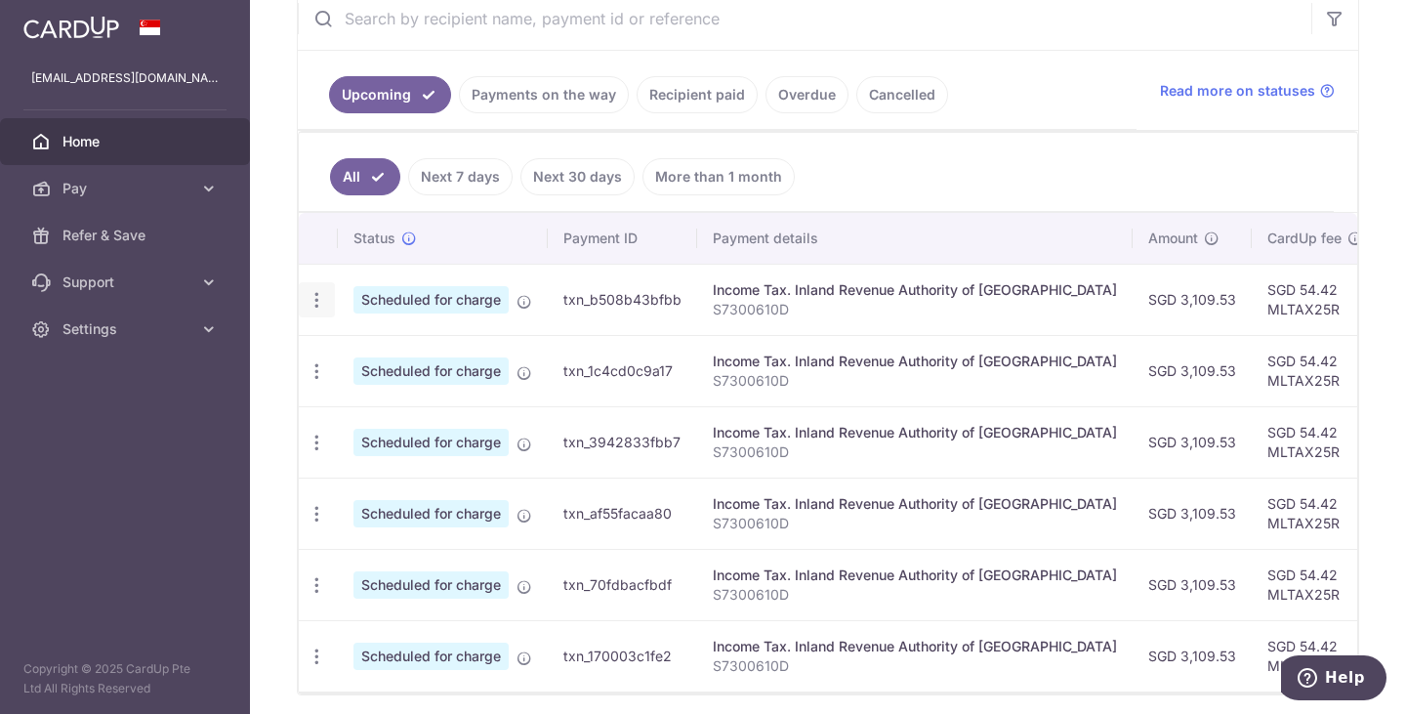
click at [323, 306] on icon "button" at bounding box center [316, 300] width 20 height 20
click at [436, 401] on span "Cancel payment" at bounding box center [420, 400] width 131 height 23
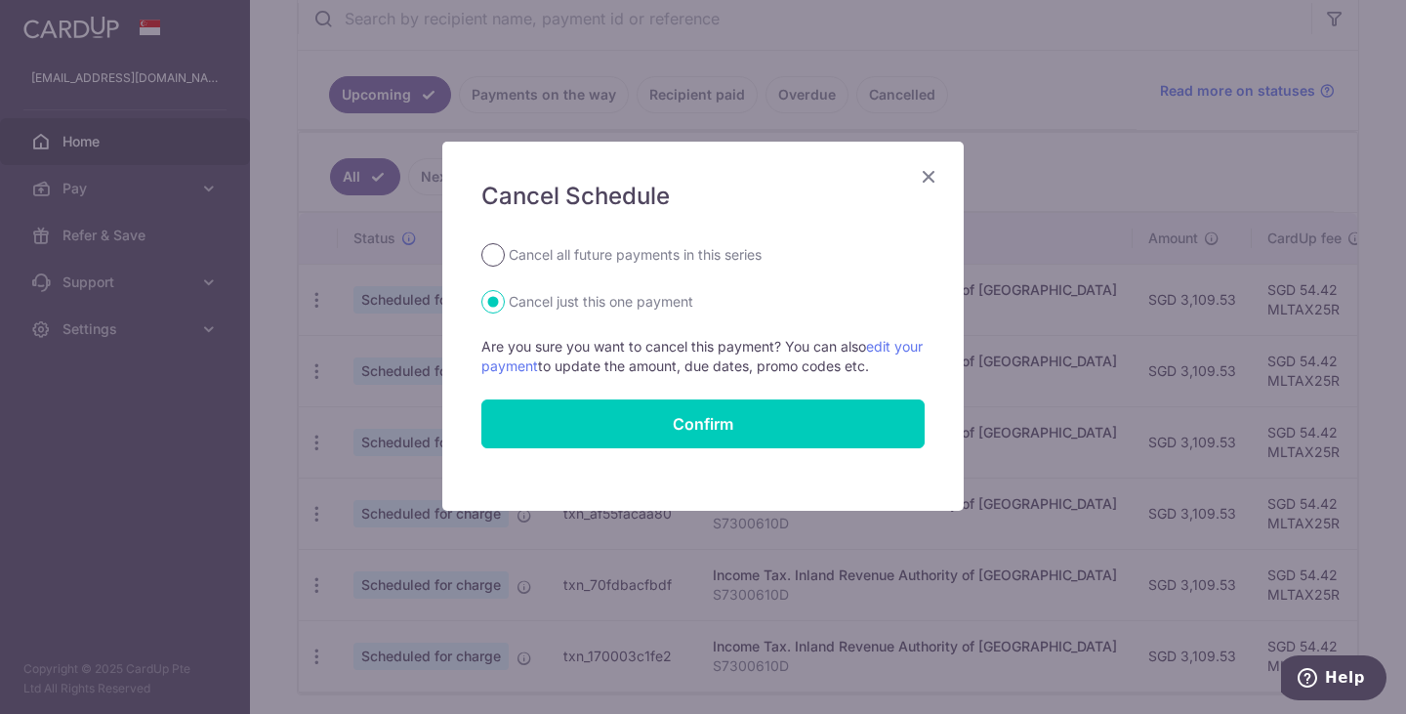
click at [498, 254] on input "Cancel all future payments in this series" at bounding box center [492, 254] width 23 height 23
radio input "true"
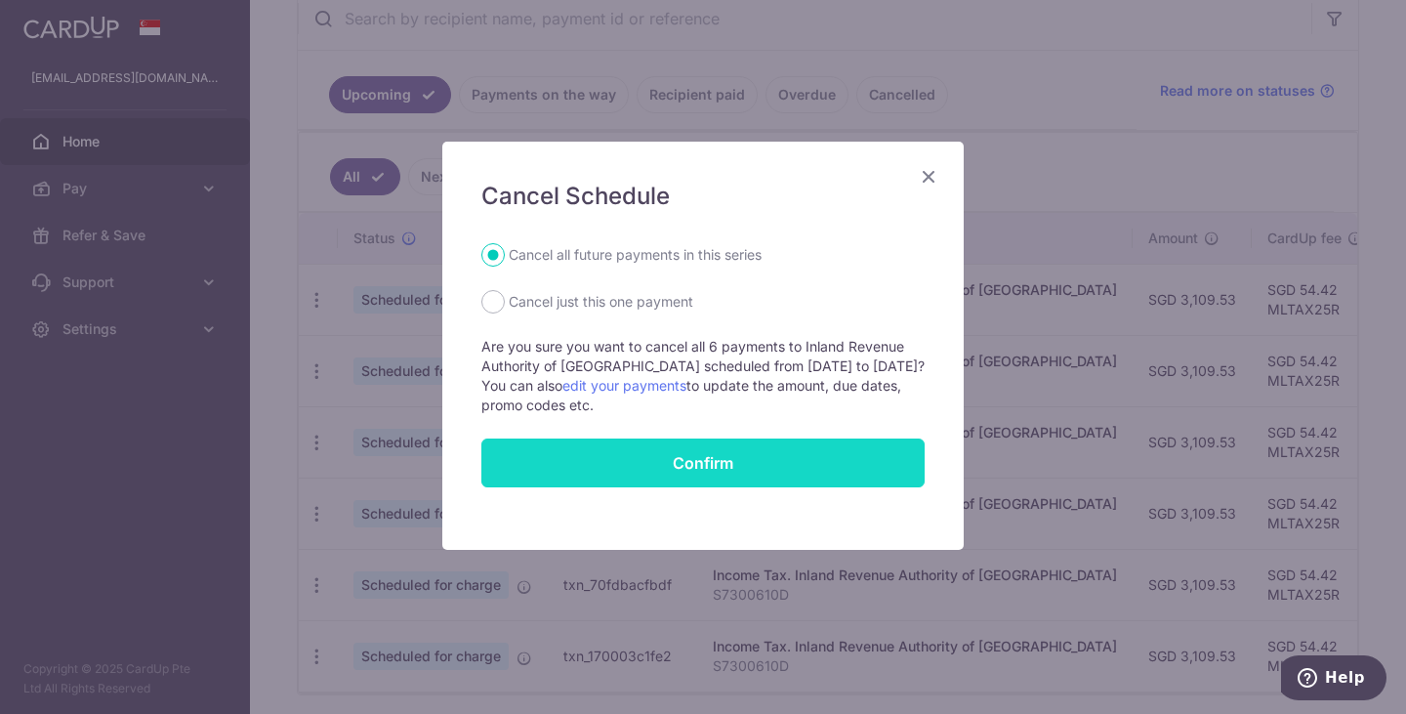
click at [716, 463] on button "Confirm" at bounding box center [702, 462] width 443 height 49
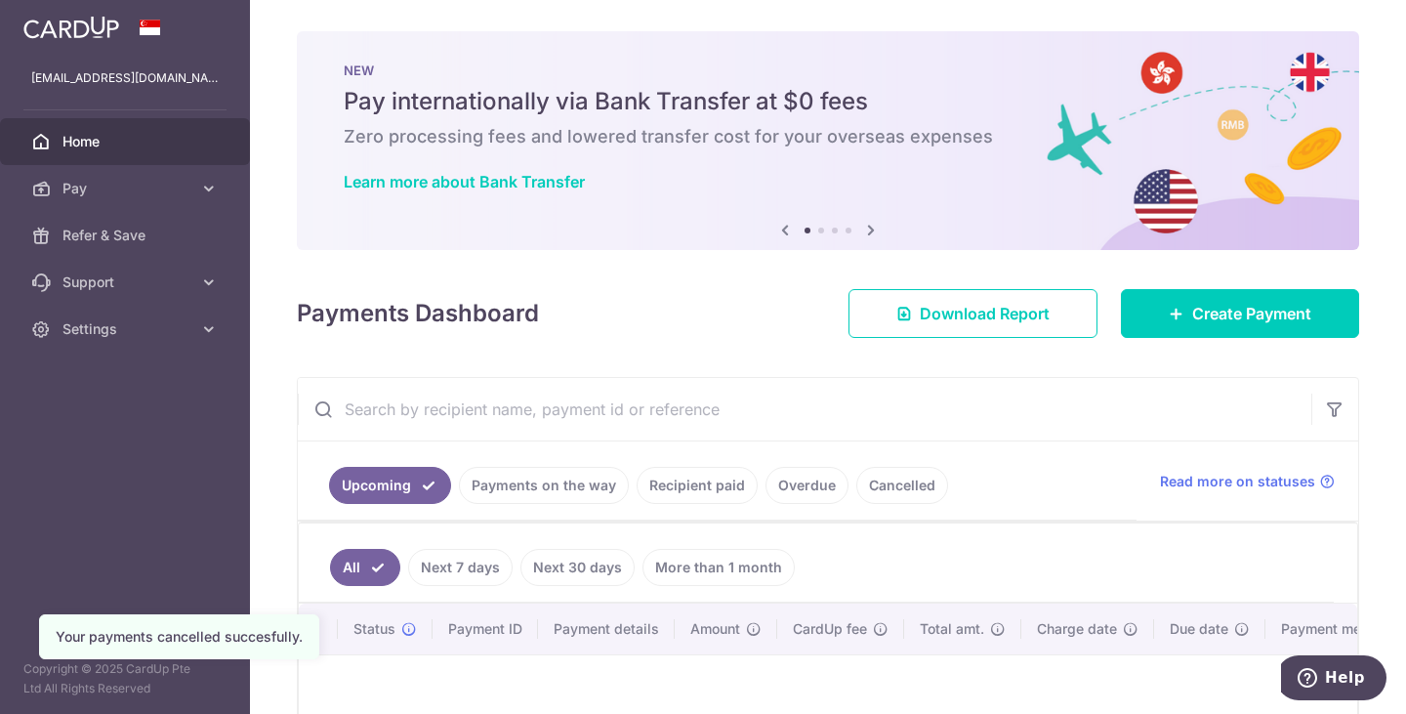
click at [113, 33] on img at bounding box center [71, 27] width 96 height 23
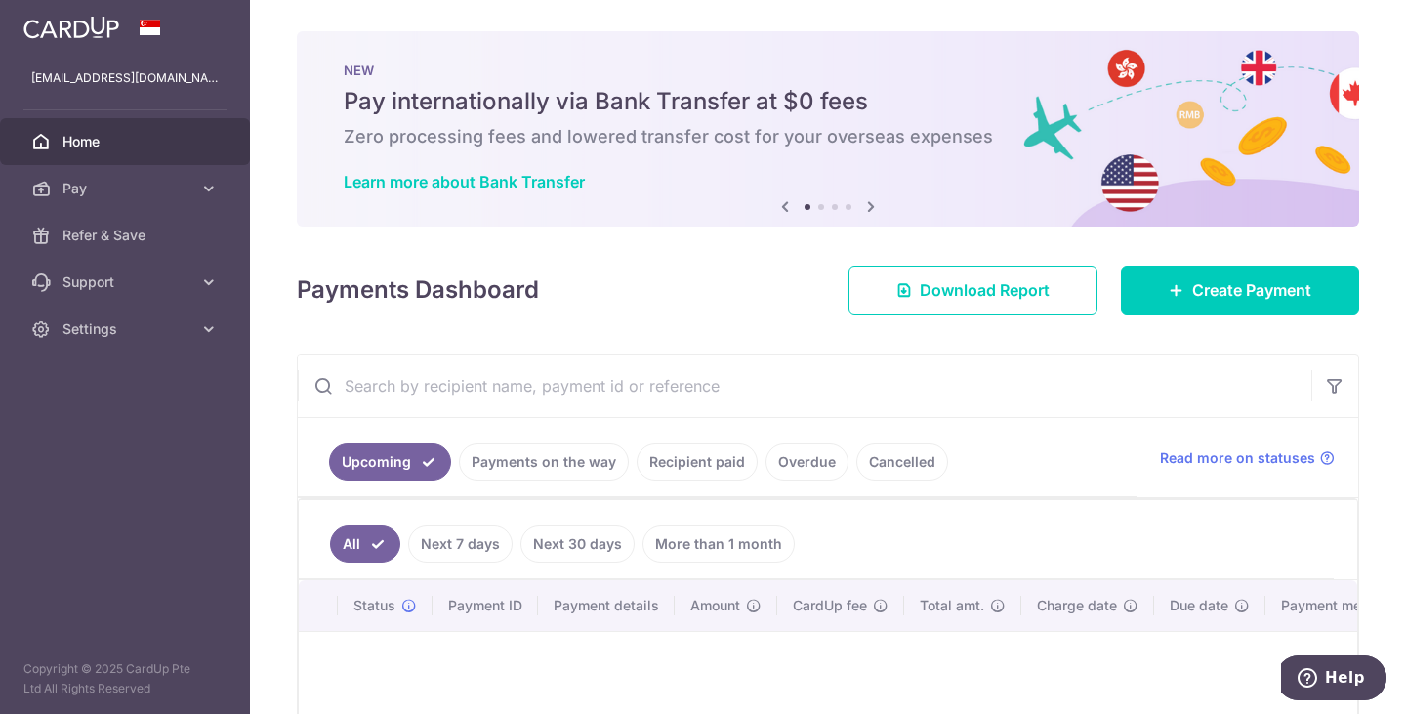
scroll to position [226, 0]
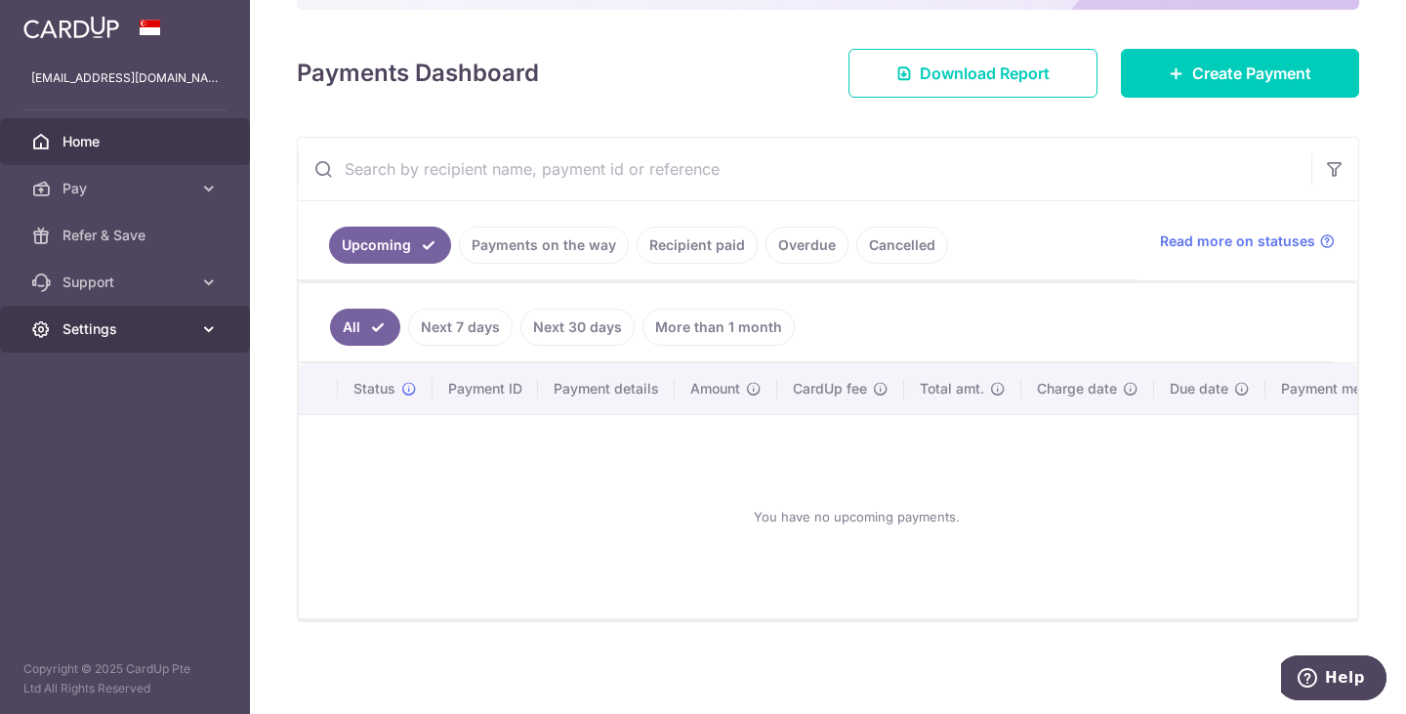
click at [200, 323] on icon at bounding box center [209, 329] width 20 height 20
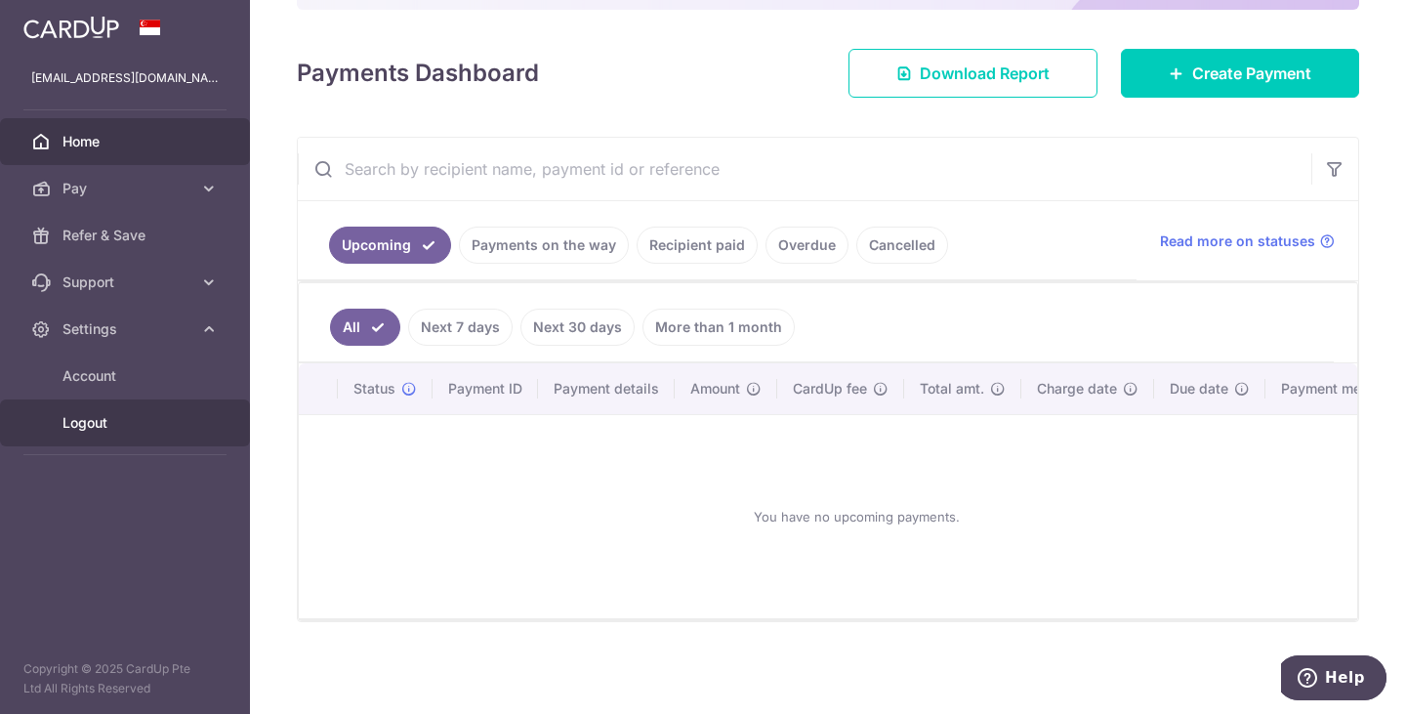
click at [99, 419] on span "Logout" at bounding box center [126, 423] width 129 height 20
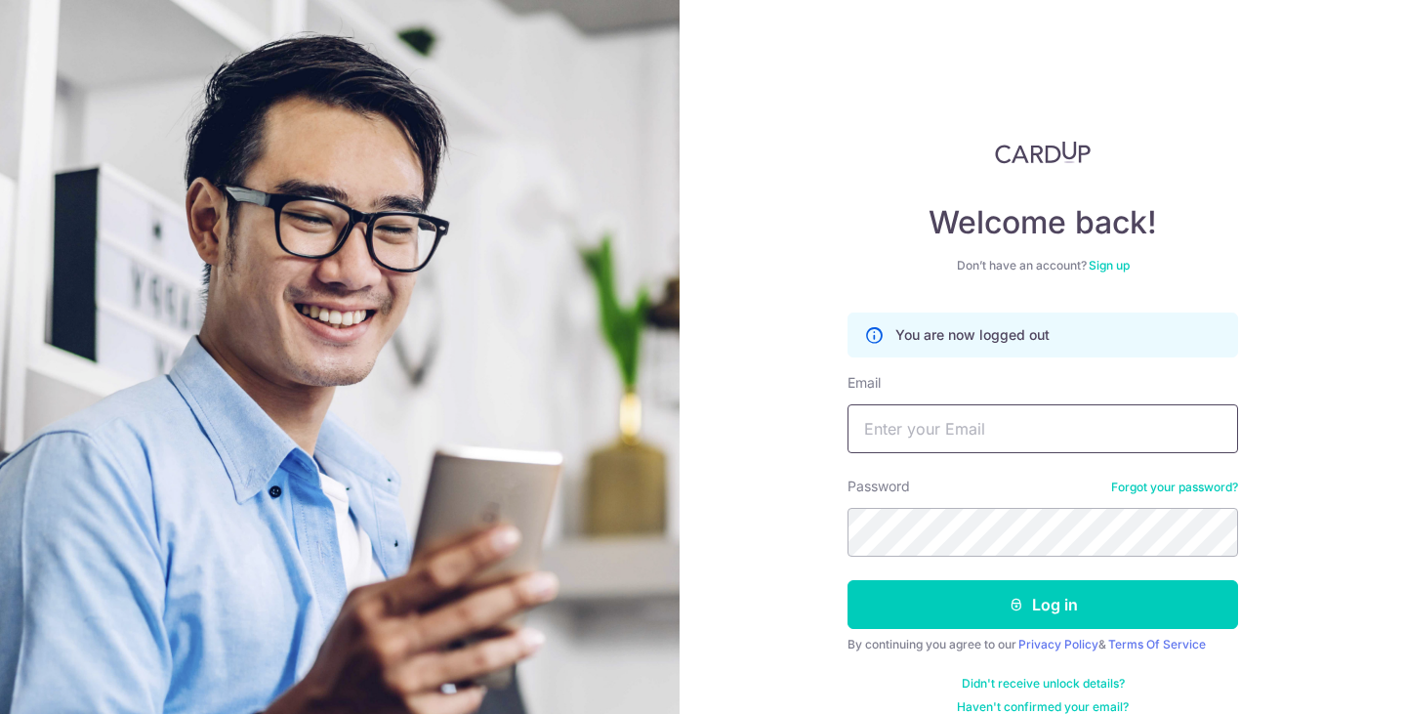
click at [998, 428] on input "Email" at bounding box center [1042, 428] width 390 height 49
type input "a"
type input "[DOMAIN_NAME][EMAIL_ADDRESS][DOMAIN_NAME]"
click at [1313, 424] on div "Welcome back! Don’t have an account? Sign up You are now logged out Email gary.…" at bounding box center [1042, 357] width 726 height 714
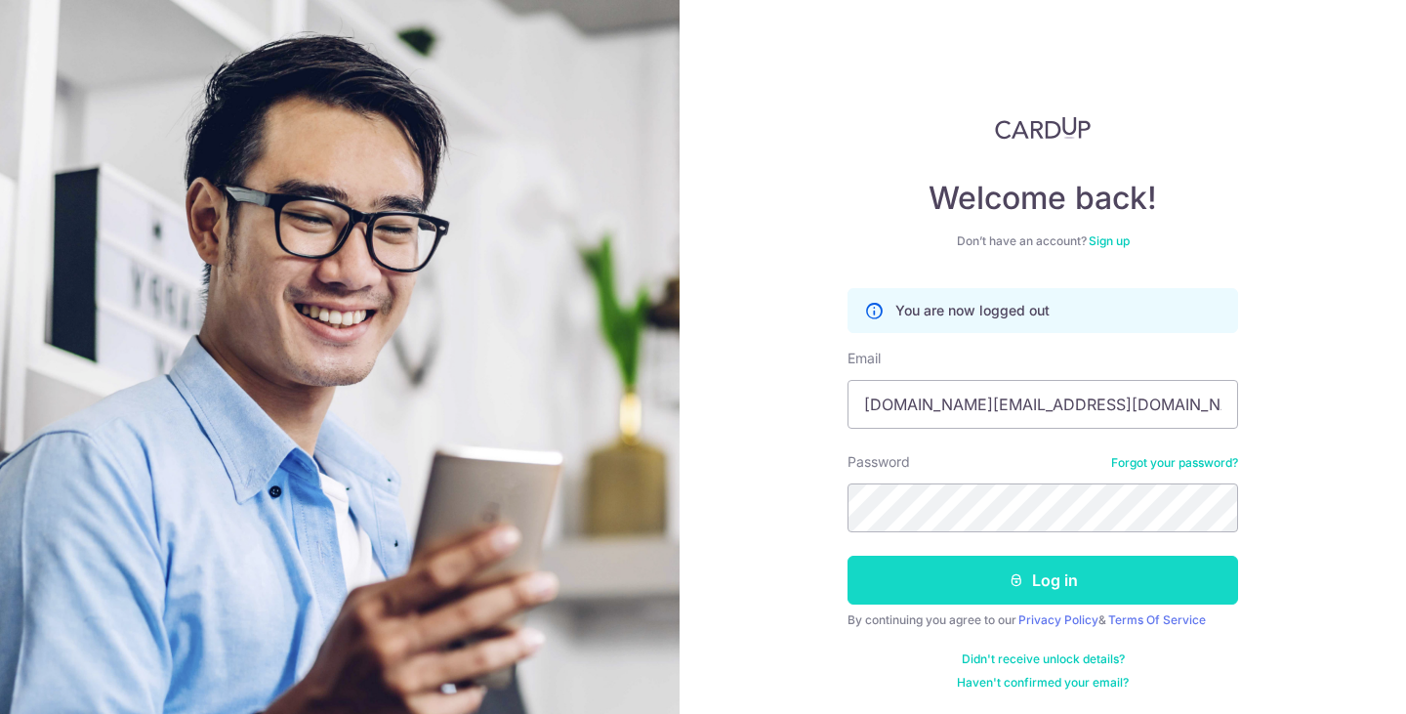
click at [1037, 576] on button "Log in" at bounding box center [1042, 579] width 390 height 49
